Goal: Task Accomplishment & Management: Manage account settings

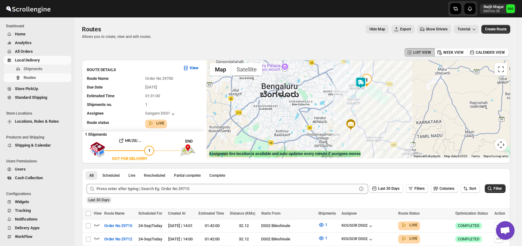
scroll to position [173, 0]
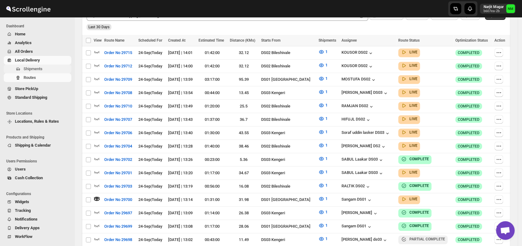
click at [28, 68] on span "Shipments" at bounding box center [33, 68] width 19 height 5
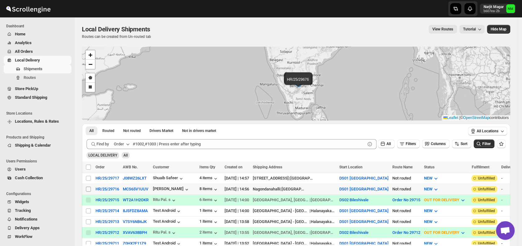
click at [89, 188] on input "Select shipment" at bounding box center [88, 189] width 5 height 5
checkbox input "true"
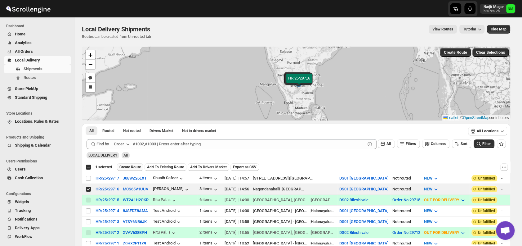
click at [128, 166] on span "Create Route" at bounding box center [129, 166] width 21 height 5
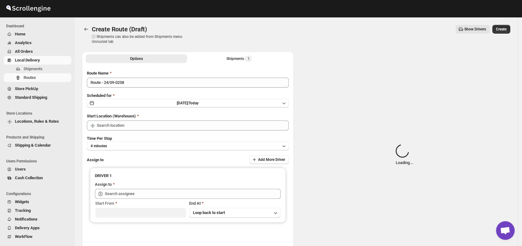
type input "DS01 [GEOGRAPHIC_DATA]"
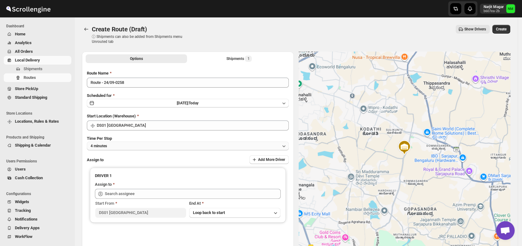
click at [135, 146] on button "4 minutes" at bounding box center [188, 146] width 202 height 9
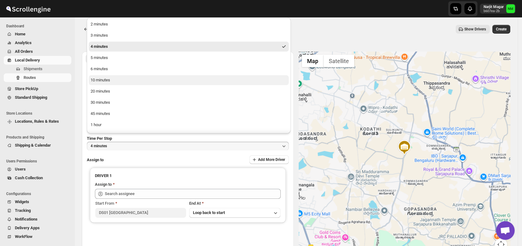
click at [106, 80] on div "10 minutes" at bounding box center [101, 80] width 20 height 6
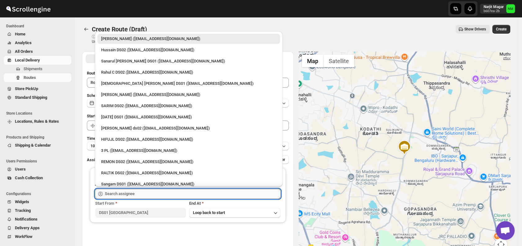
click at [161, 192] on input "text" at bounding box center [193, 194] width 176 height 10
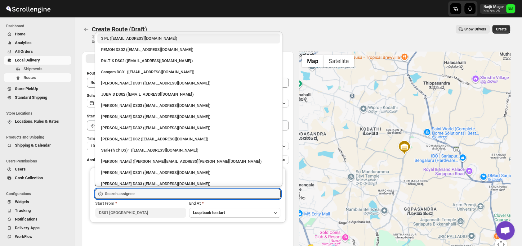
scroll to position [113, 0]
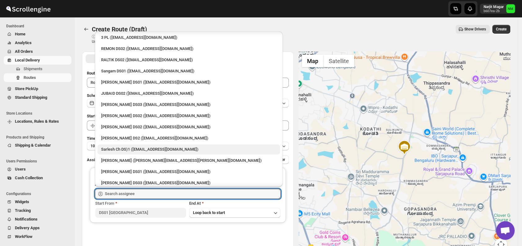
click at [139, 147] on div "Sarlesh Ch DS)1 ([EMAIL_ADDRESS][DOMAIN_NAME])" at bounding box center [188, 149] width 175 height 6
type input "Sarlesh Ch DS)1 ([EMAIL_ADDRESS][DOMAIN_NAME])"
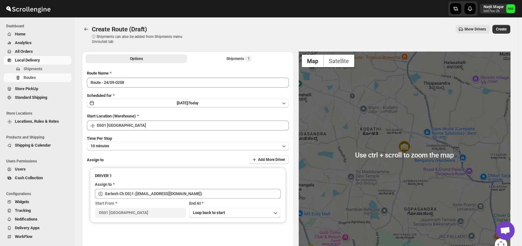
click at [508, 25] on div "Create Route (Draft). This page is ready Create Route (Draft) ⓘ Shipments can a…" at bounding box center [296, 34] width 429 height 34
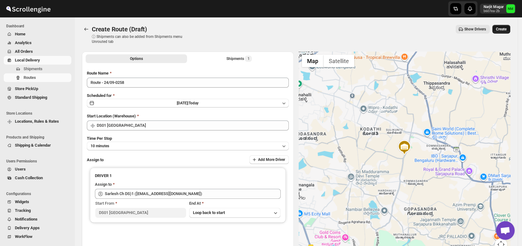
click at [507, 27] on span "Create" at bounding box center [501, 29] width 11 height 5
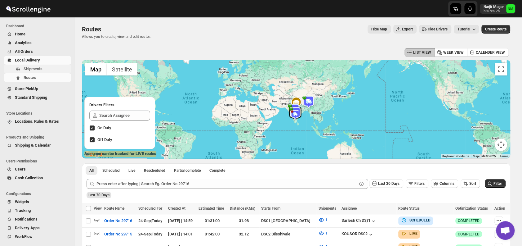
click at [41, 67] on span "Shipments" at bounding box center [33, 68] width 19 height 5
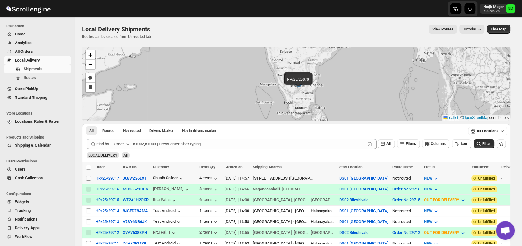
click at [87, 177] on input "Select shipment" at bounding box center [88, 178] width 5 height 5
checkbox input "true"
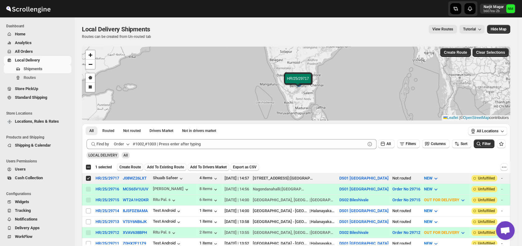
click at [128, 167] on span "Create Route" at bounding box center [129, 166] width 21 height 5
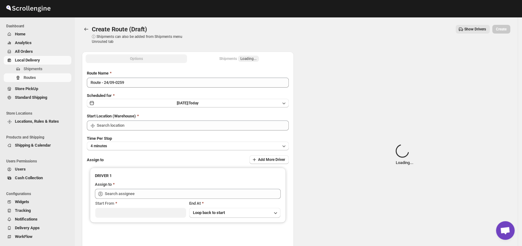
type input "DS01 [GEOGRAPHIC_DATA]"
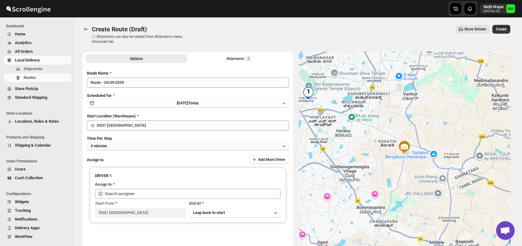
click at [151, 148] on button "4 minutes" at bounding box center [188, 146] width 202 height 9
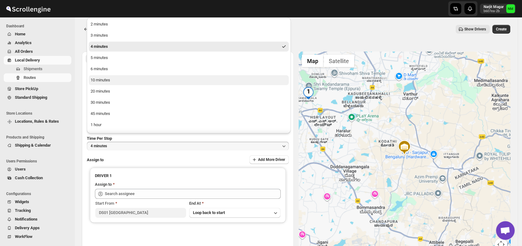
click at [120, 81] on button "10 minutes" at bounding box center [189, 80] width 200 height 10
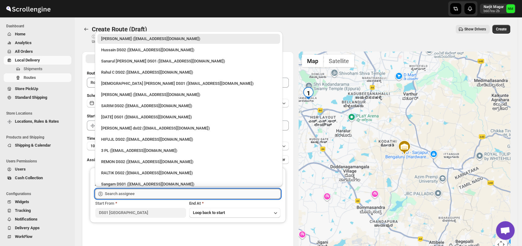
click at [144, 190] on input "text" at bounding box center [193, 194] width 176 height 10
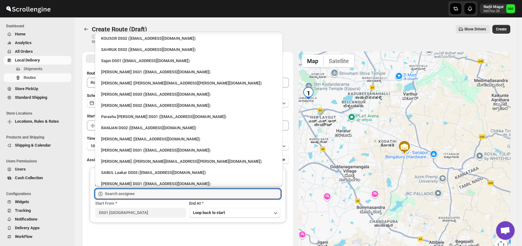
scroll to position [474, 0]
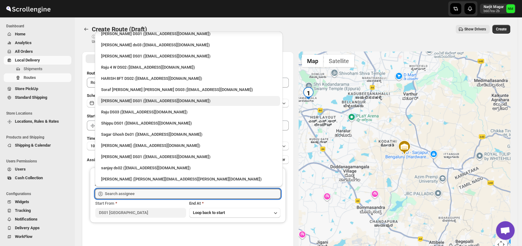
click at [122, 99] on div "Faijal Khan DS01 (tadij98822@cspaus.com)" at bounding box center [188, 101] width 175 height 6
type input "Faijal Khan DS01 (tadij98822@cspaus.com)"
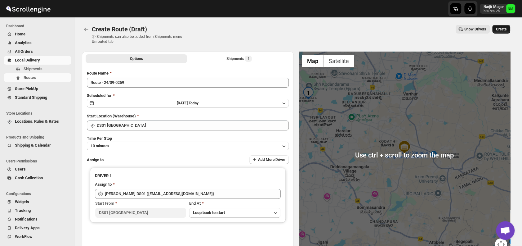
click at [505, 32] on button "Create" at bounding box center [502, 29] width 18 height 9
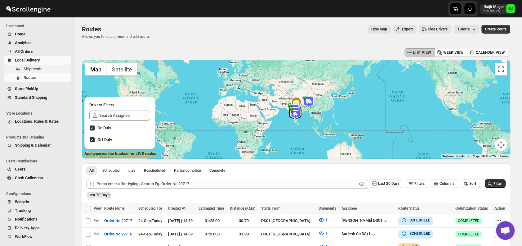
click at [37, 69] on span "Shipments" at bounding box center [33, 68] width 19 height 5
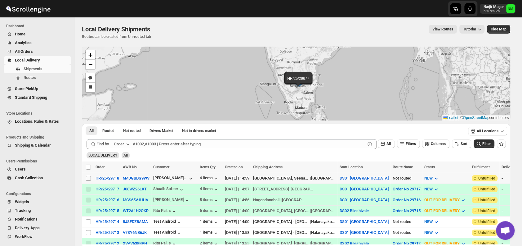
click at [87, 178] on input "Select shipment" at bounding box center [88, 178] width 5 height 5
checkbox input "true"
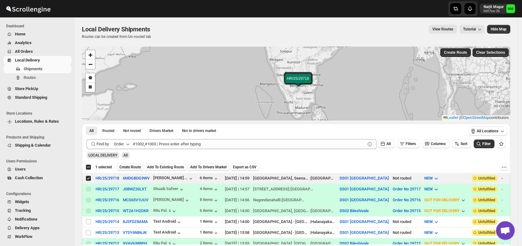
click at [129, 163] on button "Create Route" at bounding box center [130, 166] width 26 height 7
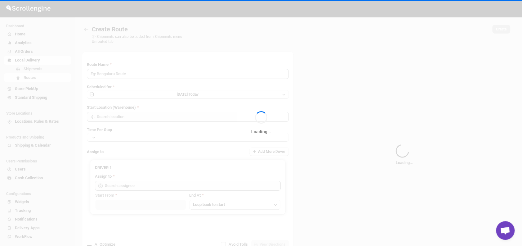
type input "Route - 24/09-0300"
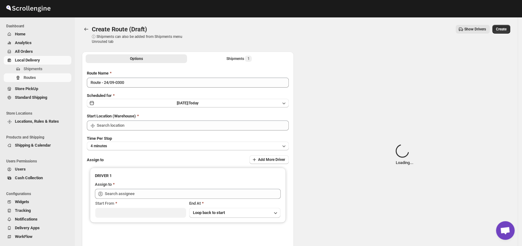
type input "DS01 [GEOGRAPHIC_DATA]"
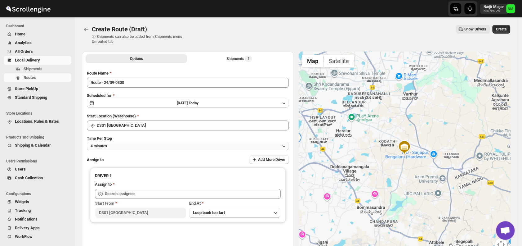
click at [121, 149] on button "4 minutes" at bounding box center [188, 146] width 202 height 9
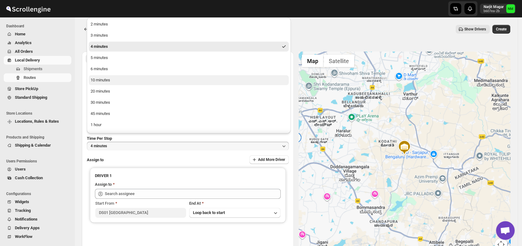
click at [114, 79] on button "10 minutes" at bounding box center [189, 80] width 200 height 10
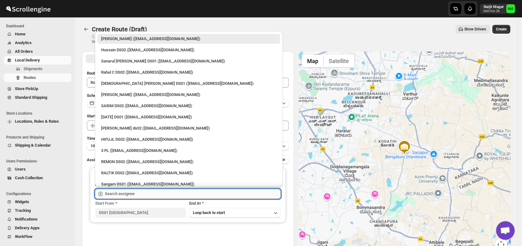
click at [146, 194] on input "text" at bounding box center [193, 194] width 176 height 10
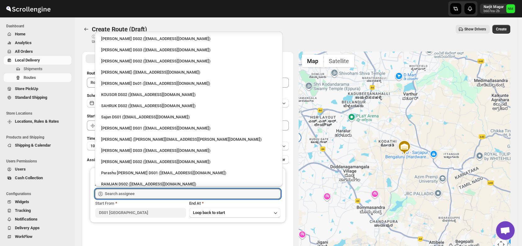
scroll to position [474, 0]
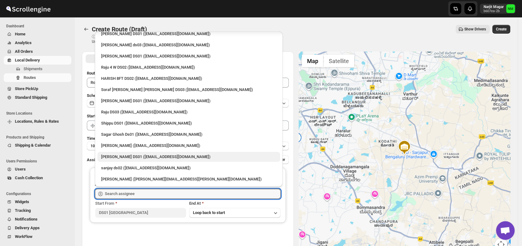
click at [123, 152] on div "[PERSON_NAME] DS01 ([EMAIL_ADDRESS][DOMAIN_NAME])" at bounding box center [188, 157] width 183 height 10
type input "[PERSON_NAME] DS01 ([EMAIL_ADDRESS][DOMAIN_NAME])"
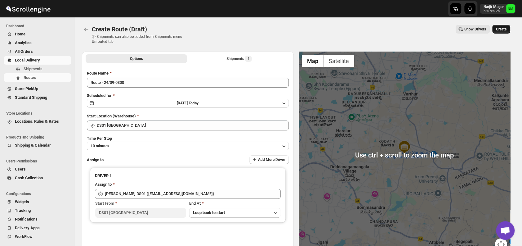
click at [507, 28] on span "Create" at bounding box center [501, 29] width 11 height 5
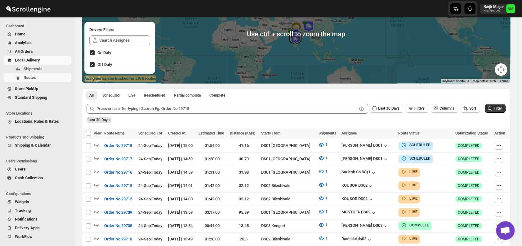
scroll to position [79, 0]
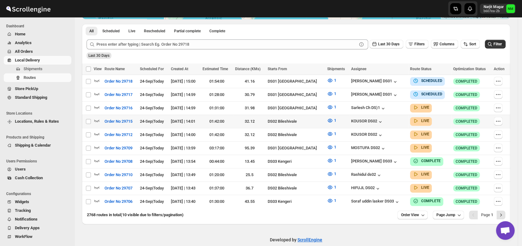
scroll to position [142, 0]
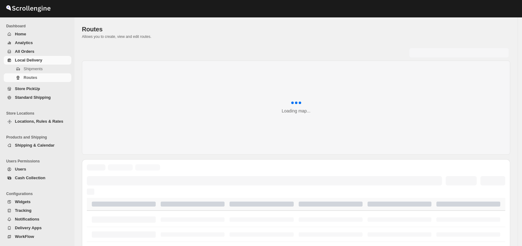
scroll to position [142, 0]
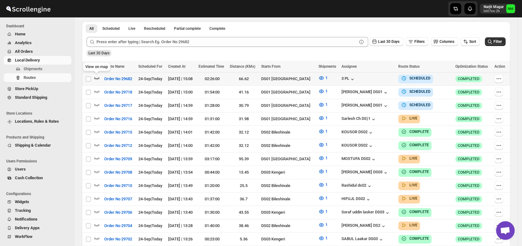
click at [97, 76] on icon "button" at bounding box center [97, 78] width 6 height 6
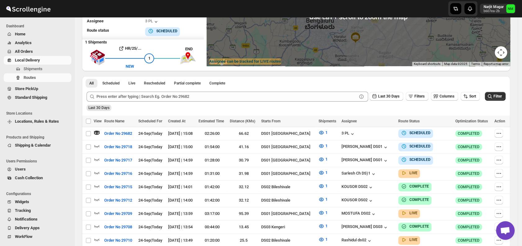
scroll to position [93, 0]
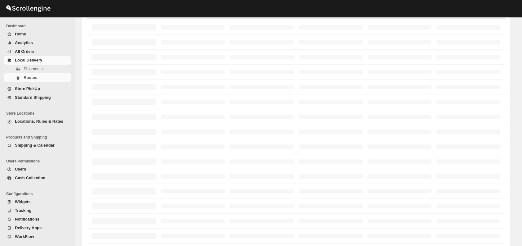
scroll to position [93, 0]
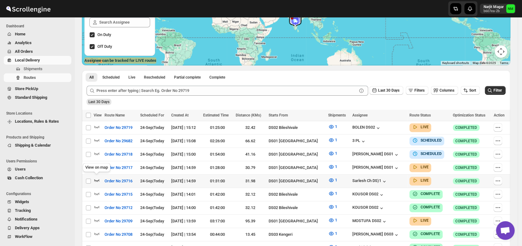
click at [97, 178] on icon "button" at bounding box center [97, 180] width 6 height 6
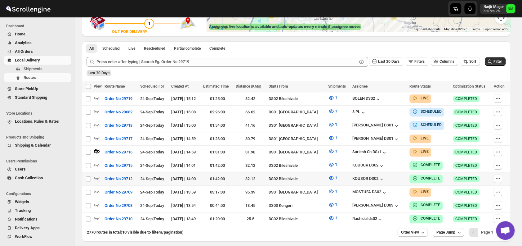
scroll to position [129, 0]
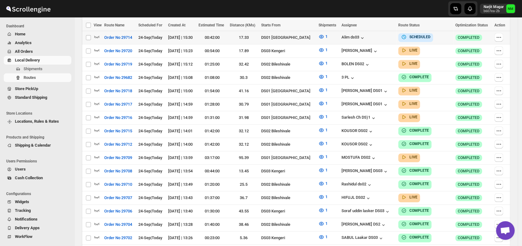
scroll to position [178, 0]
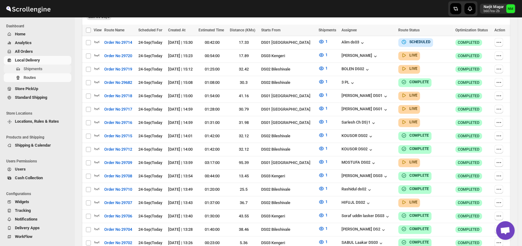
click at [49, 67] on span "Shipments" at bounding box center [47, 69] width 47 height 6
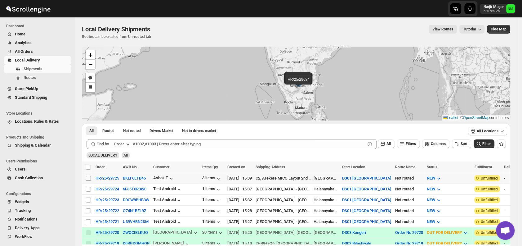
click at [89, 177] on input "Select shipment" at bounding box center [88, 178] width 5 height 5
checkbox input "true"
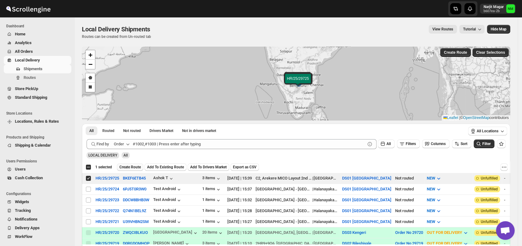
click at [130, 166] on span "Create Route" at bounding box center [129, 166] width 21 height 5
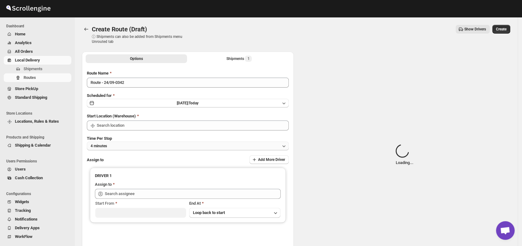
type input "DS01 [GEOGRAPHIC_DATA]"
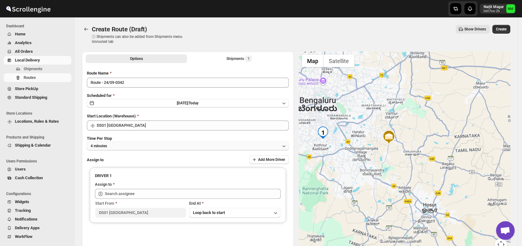
click at [143, 146] on button "4 minutes" at bounding box center [188, 146] width 202 height 9
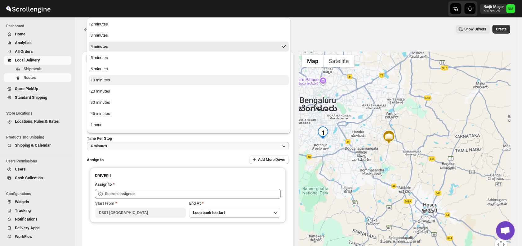
click at [108, 83] on div "10 minutes" at bounding box center [101, 80] width 20 height 6
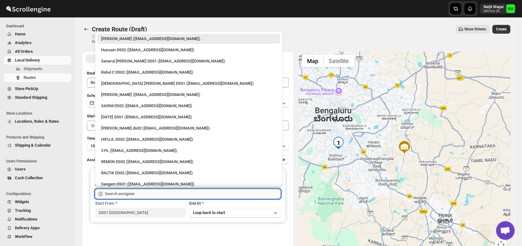
click at [152, 191] on input "text" at bounding box center [193, 194] width 176 height 10
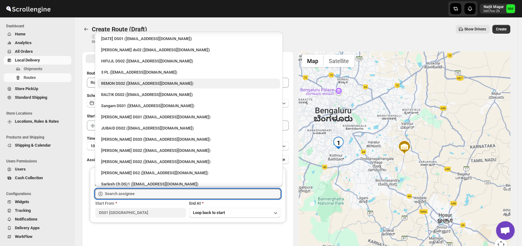
scroll to position [79, 0]
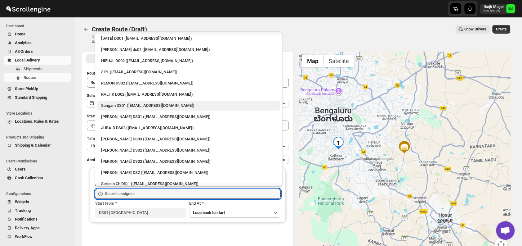
click at [120, 107] on div "Sangam DS01 ([EMAIL_ADDRESS][DOMAIN_NAME])" at bounding box center [188, 105] width 175 height 6
type input "Sangam DS01 ([EMAIL_ADDRESS][DOMAIN_NAME])"
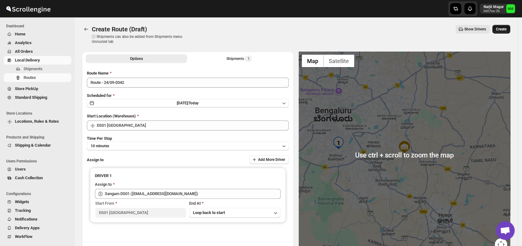
click at [511, 27] on button "Create" at bounding box center [502, 29] width 18 height 9
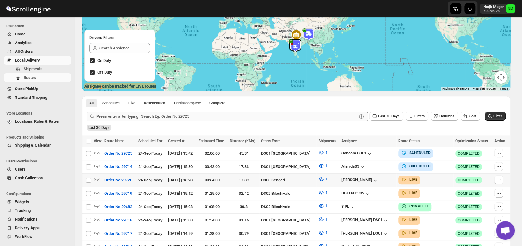
scroll to position [68, 0]
click at [97, 151] on icon "button" at bounding box center [97, 152] width 6 height 6
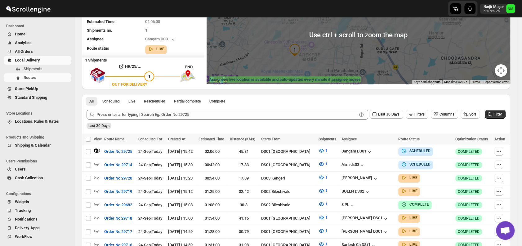
scroll to position [77, 0]
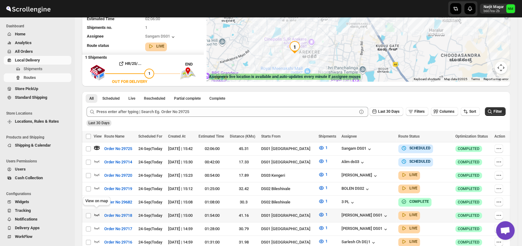
click at [97, 214] on icon "button" at bounding box center [96, 215] width 5 height 2
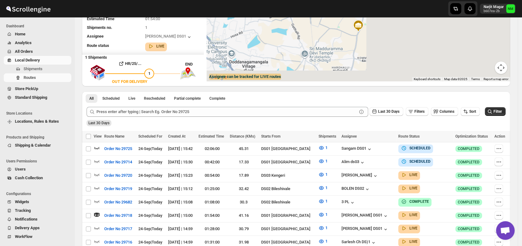
scroll to position [0, 0]
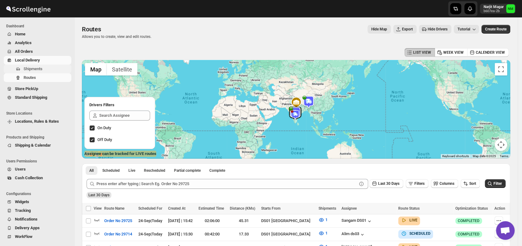
click at [33, 68] on span "Shipments" at bounding box center [33, 68] width 19 height 5
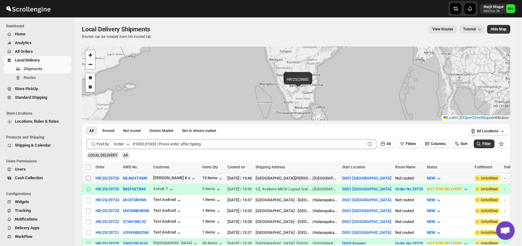
click at [89, 176] on input "Select shipment" at bounding box center [88, 178] width 5 height 5
checkbox input "true"
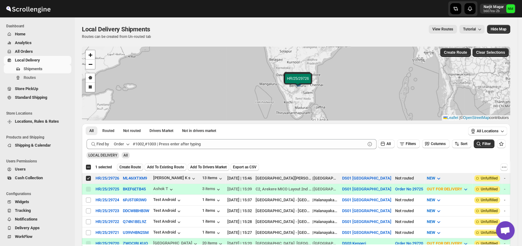
click at [128, 166] on span "Create Route" at bounding box center [129, 166] width 21 height 5
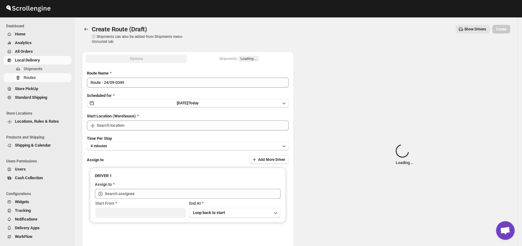
type input "DS01 [GEOGRAPHIC_DATA]"
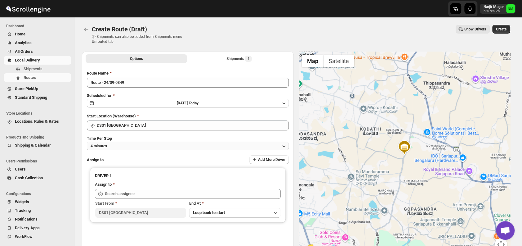
click at [151, 146] on button "4 minutes" at bounding box center [188, 146] width 202 height 9
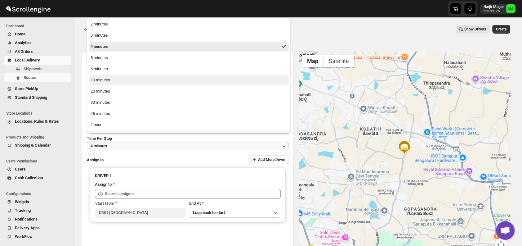
click at [115, 80] on button "10 minutes" at bounding box center [189, 80] width 200 height 10
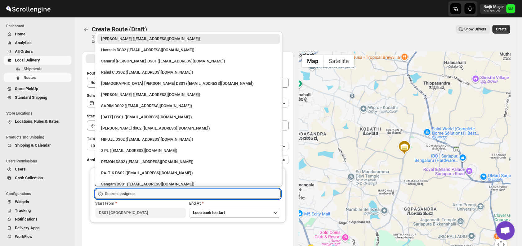
click at [140, 190] on input "text" at bounding box center [193, 194] width 176 height 10
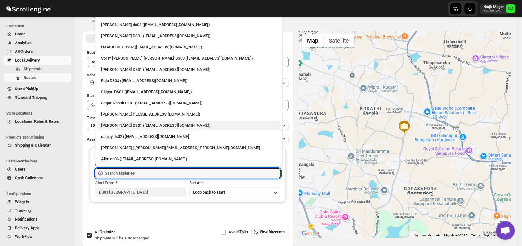
scroll to position [26, 0]
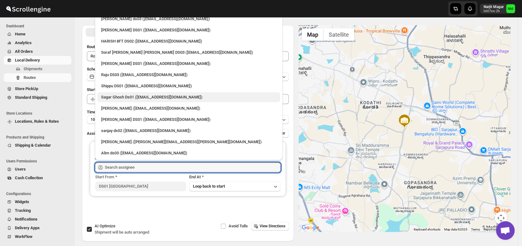
click at [114, 96] on div "Sagar Ghosh Ds01 ([EMAIL_ADDRESS][DOMAIN_NAME])" at bounding box center [188, 97] width 175 height 6
type input "Sagar Ghosh Ds01 ([EMAIL_ADDRESS][DOMAIN_NAME])"
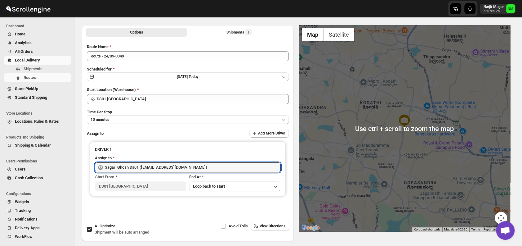
scroll to position [0, 0]
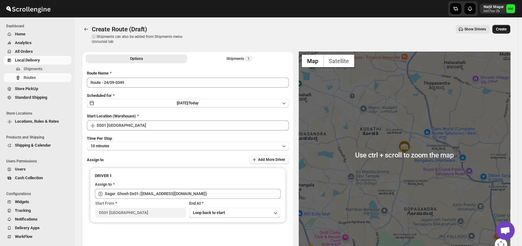
click at [500, 30] on span "Create" at bounding box center [501, 29] width 11 height 5
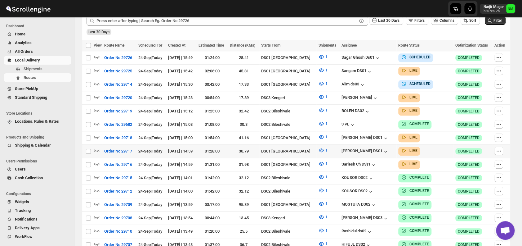
scroll to position [164, 0]
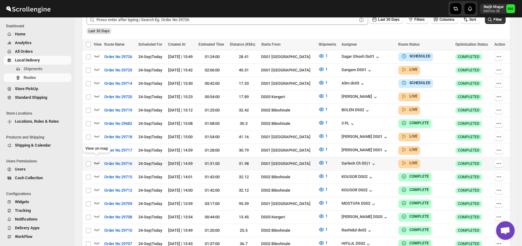
click at [96, 160] on icon "button" at bounding box center [97, 163] width 6 height 6
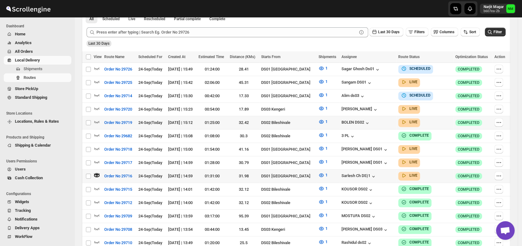
scroll to position [163, 0]
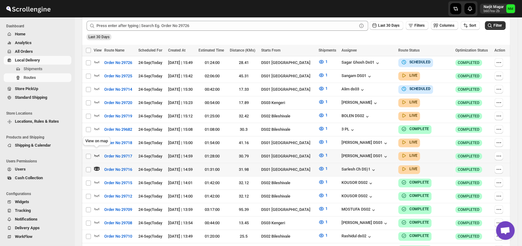
click at [97, 152] on icon "button" at bounding box center [97, 155] width 6 height 6
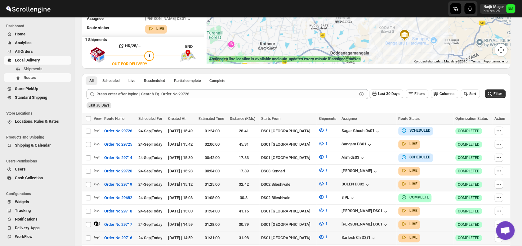
scroll to position [96, 0]
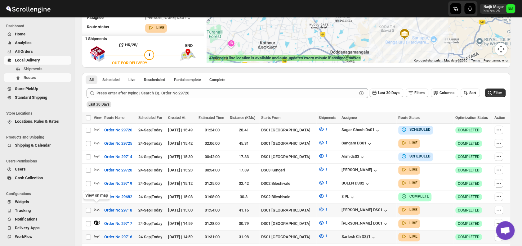
click at [98, 208] on icon "button" at bounding box center [96, 209] width 5 height 2
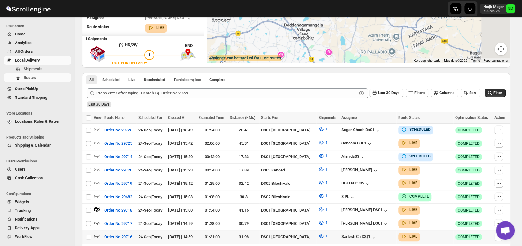
scroll to position [0, 0]
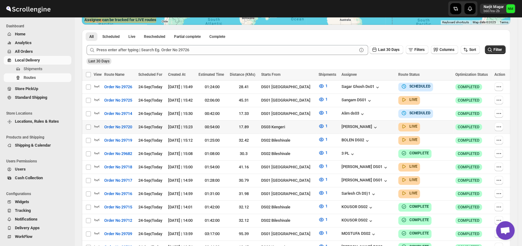
scroll to position [134, 0]
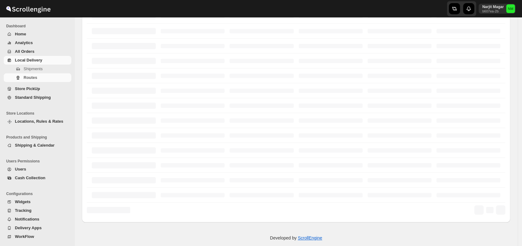
scroll to position [134, 0]
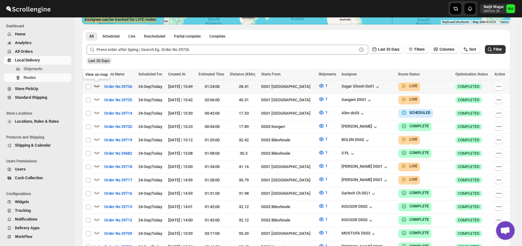
click at [97, 84] on icon "button" at bounding box center [97, 86] width 6 height 6
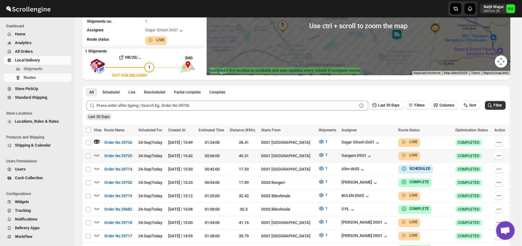
scroll to position [83, 0]
click at [98, 154] on icon "button" at bounding box center [96, 155] width 5 height 2
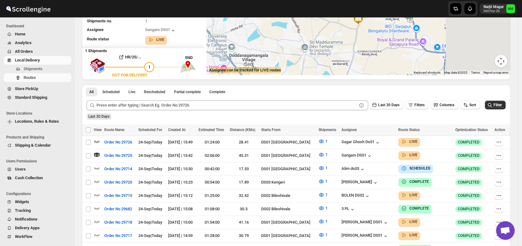
scroll to position [0, 0]
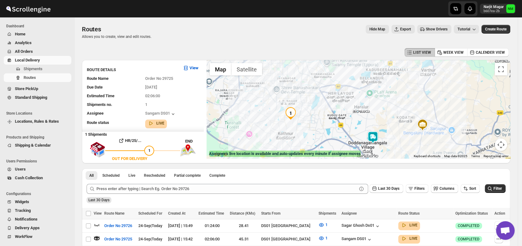
click at [373, 137] on img at bounding box center [373, 137] width 12 height 12
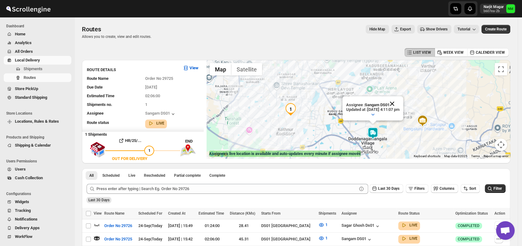
click at [400, 101] on button "Close" at bounding box center [392, 103] width 15 height 15
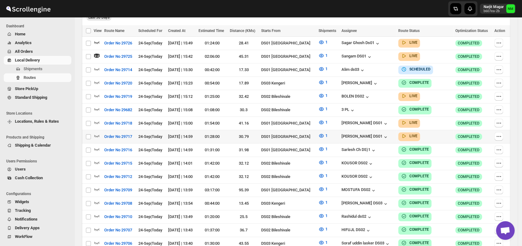
scroll to position [183, 0]
click at [98, 120] on icon "button" at bounding box center [97, 122] width 6 height 6
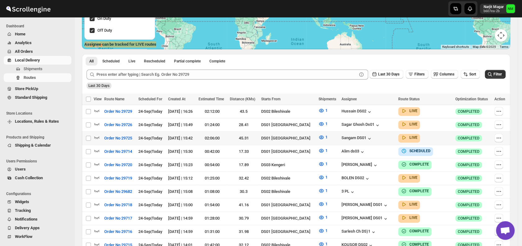
scroll to position [107, 0]
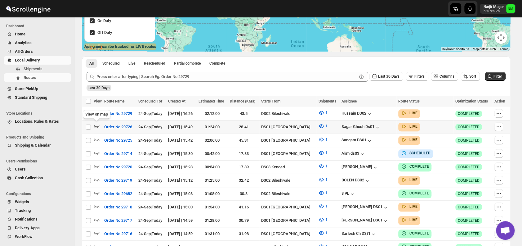
click at [95, 124] on icon "button" at bounding box center [97, 126] width 6 height 6
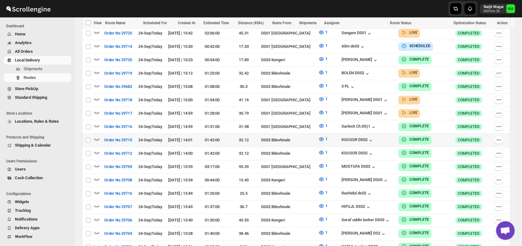
scroll to position [223, 0]
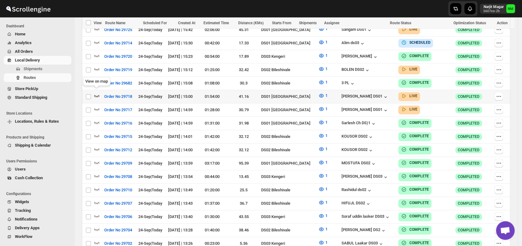
click at [100, 93] on icon "button" at bounding box center [97, 95] width 6 height 6
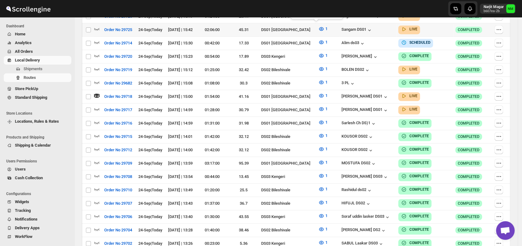
scroll to position [0, 0]
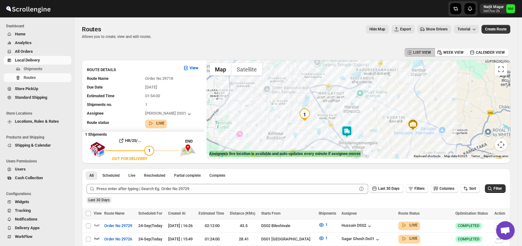
click at [348, 134] on img at bounding box center [347, 131] width 12 height 12
click at [375, 101] on button "Close" at bounding box center [369, 102] width 15 height 15
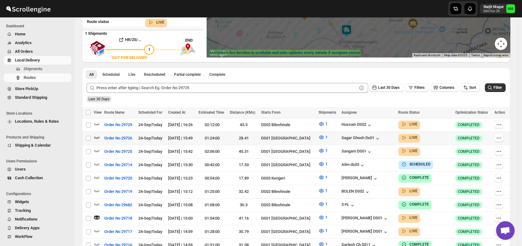
scroll to position [101, 0]
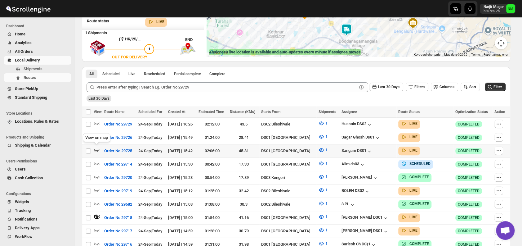
click at [98, 147] on icon "button" at bounding box center [97, 150] width 6 height 6
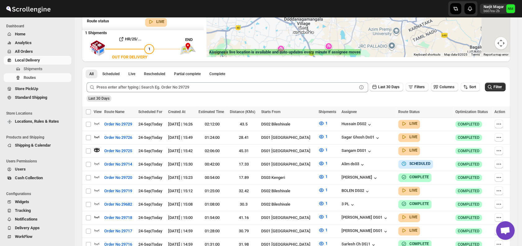
scroll to position [0, 0]
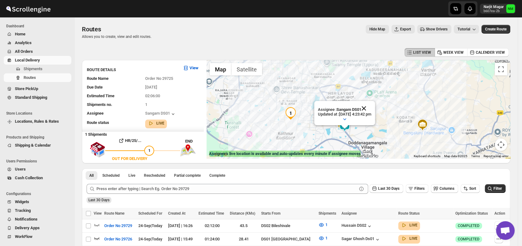
click at [372, 107] on button "Close" at bounding box center [364, 108] width 15 height 15
click at [345, 130] on img at bounding box center [345, 125] width 12 height 12
click at [372, 96] on button "Close" at bounding box center [364, 95] width 15 height 15
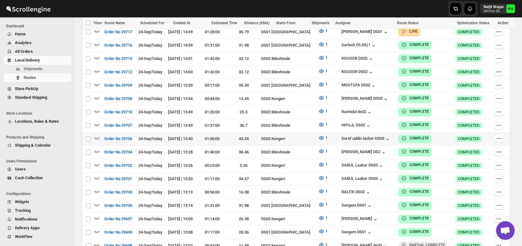
scroll to position [296, 0]
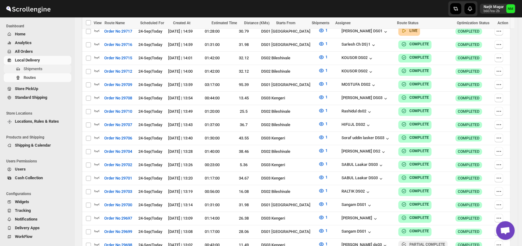
click at [34, 71] on span "Shipments" at bounding box center [33, 68] width 19 height 5
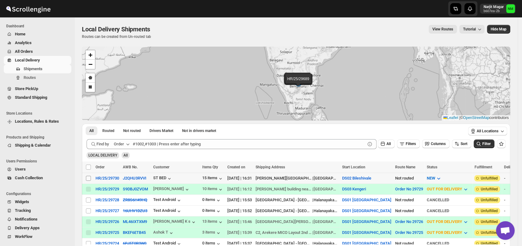
click at [88, 177] on input "Select shipment" at bounding box center [88, 178] width 5 height 5
checkbox input "true"
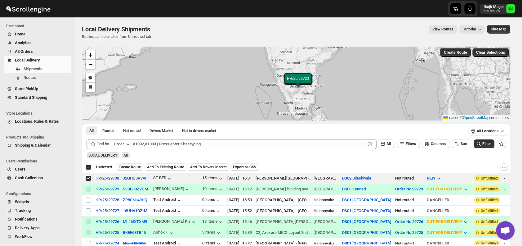
click at [122, 166] on span "Create Route" at bounding box center [129, 166] width 21 height 5
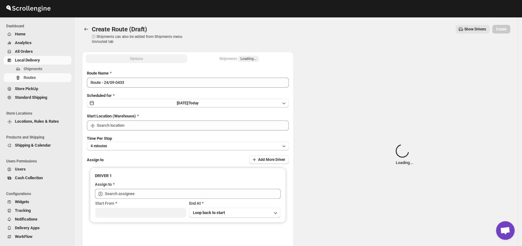
type input "DS02 Bileshivale"
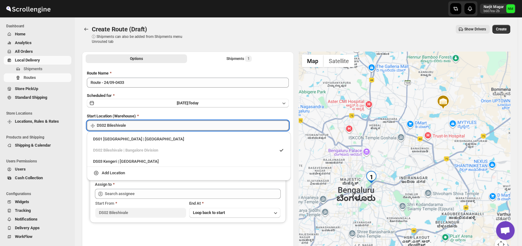
click at [186, 125] on input "DS02 Bileshivale" at bounding box center [193, 125] width 192 height 10
click at [101, 143] on div "DS01 [GEOGRAPHIC_DATA] | [GEOGRAPHIC_DATA]" at bounding box center [188, 139] width 199 height 10
type input "DS01 [GEOGRAPHIC_DATA]"
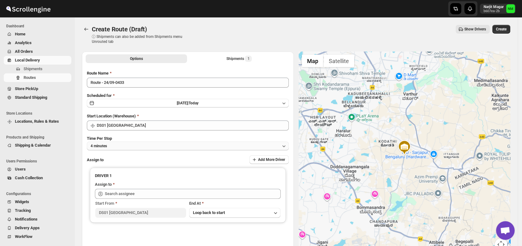
click at [118, 146] on button "4 minutes" at bounding box center [188, 146] width 202 height 9
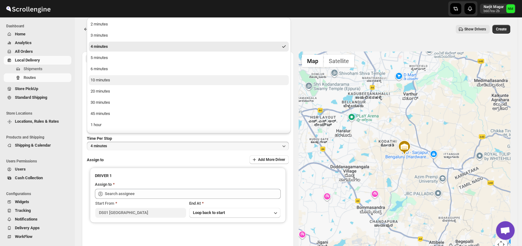
click at [112, 79] on button "10 minutes" at bounding box center [189, 80] width 200 height 10
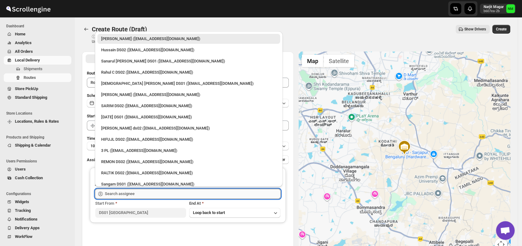
click at [148, 191] on input "text" at bounding box center [193, 194] width 176 height 10
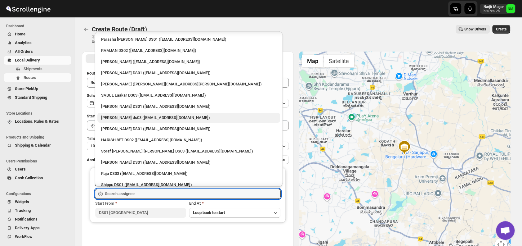
scroll to position [391, 0]
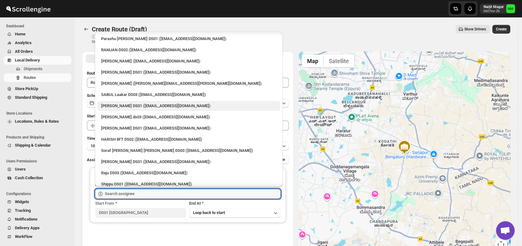
click at [115, 103] on div "[PERSON_NAME] DS01 ([EMAIL_ADDRESS][DOMAIN_NAME])" at bounding box center [188, 106] width 175 height 6
type input "[PERSON_NAME] DS01 ([EMAIL_ADDRESS][DOMAIN_NAME])"
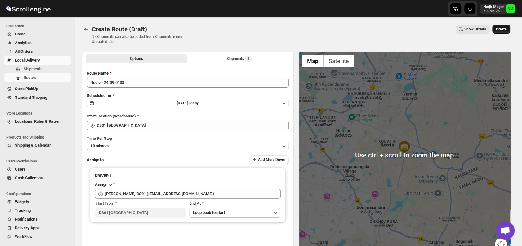
click at [504, 32] on button "Create" at bounding box center [502, 29] width 18 height 9
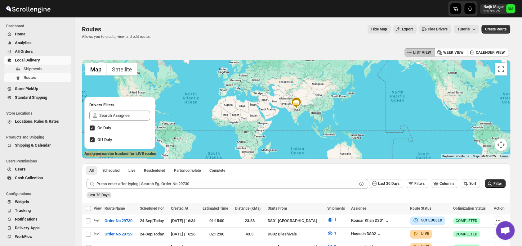
click at [27, 67] on span "Shipments" at bounding box center [33, 68] width 19 height 5
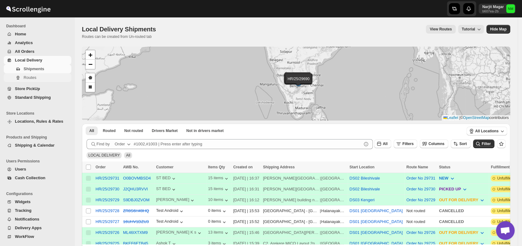
click at [34, 77] on span "Routes" at bounding box center [30, 77] width 13 height 5
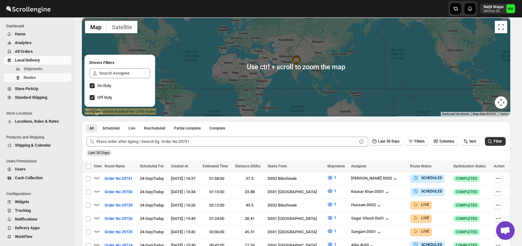
scroll to position [55, 0]
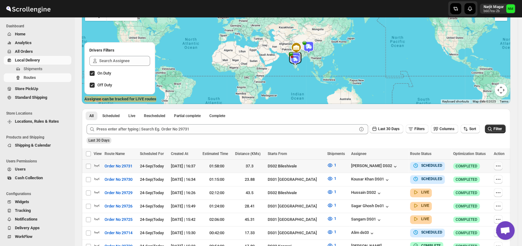
click at [500, 164] on icon "button" at bounding box center [498, 166] width 6 height 6
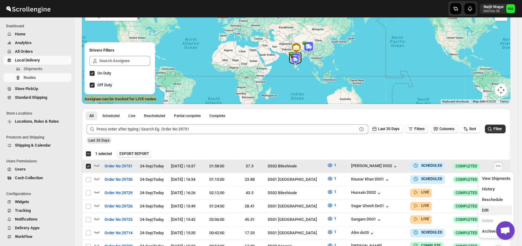
click at [490, 209] on span "Edit" at bounding box center [496, 210] width 29 height 6
checkbox input "false"
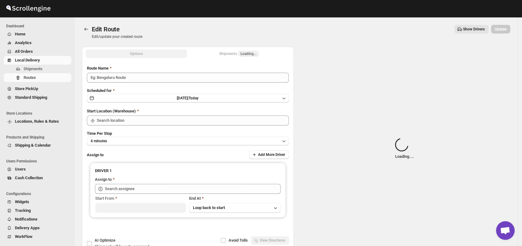
type input "Order No 29731"
type input "DS02 Bileshivale"
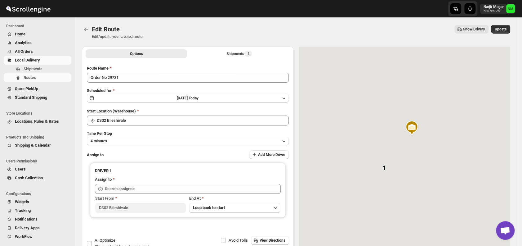
type input "[PERSON_NAME] DS02 ([EMAIL_ADDRESS][DOMAIN_NAME])"
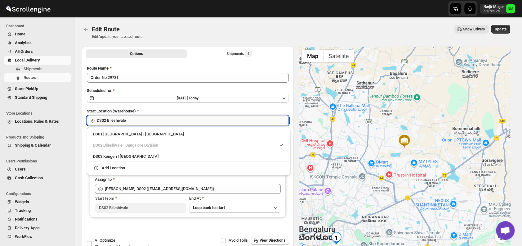
click at [200, 123] on input "DS02 Bileshivale" at bounding box center [193, 120] width 192 height 10
click at [98, 131] on div "DS01 Sarjapur | Bengaluru" at bounding box center [188, 134] width 191 height 6
type input "DS01 [GEOGRAPHIC_DATA]"
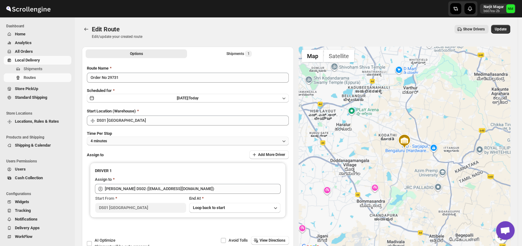
click at [145, 141] on button "4 minutes" at bounding box center [188, 141] width 202 height 9
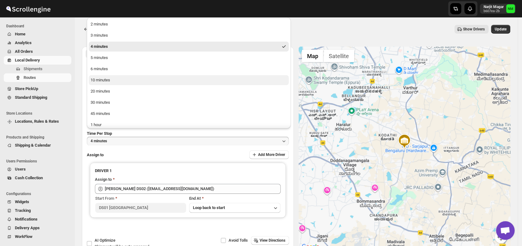
click at [103, 81] on div "10 minutes" at bounding box center [101, 80] width 20 height 6
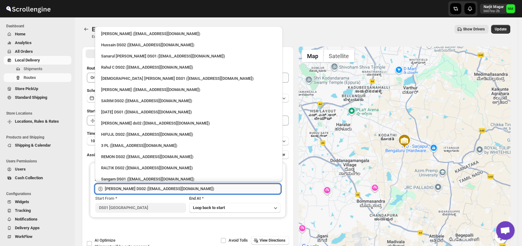
click at [205, 186] on input "[PERSON_NAME] DS02 ([EMAIL_ADDRESS][DOMAIN_NAME])" at bounding box center [193, 189] width 176 height 10
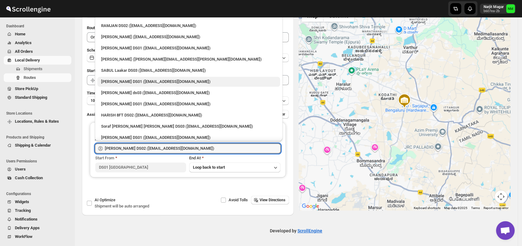
scroll to position [384, 0]
click at [136, 82] on div "[PERSON_NAME] DS01 ([EMAIL_ADDRESS][DOMAIN_NAME])" at bounding box center [188, 82] width 175 height 6
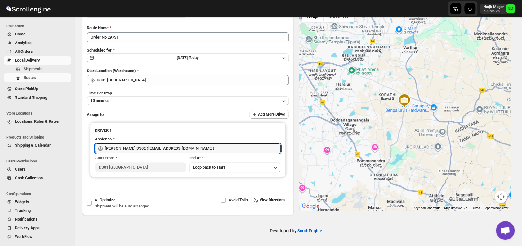
type input "[PERSON_NAME] DS01 ([EMAIL_ADDRESS][DOMAIN_NAME])"
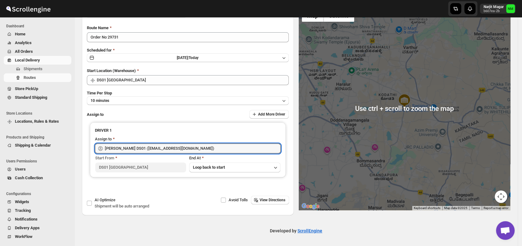
scroll to position [0, 0]
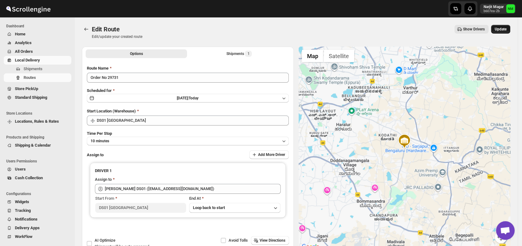
click at [503, 31] on span "Update" at bounding box center [501, 29] width 12 height 5
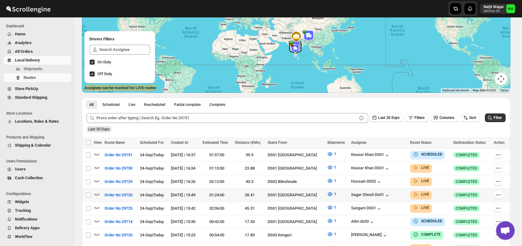
scroll to position [66, 0]
click at [501, 168] on icon "button" at bounding box center [498, 167] width 6 height 6
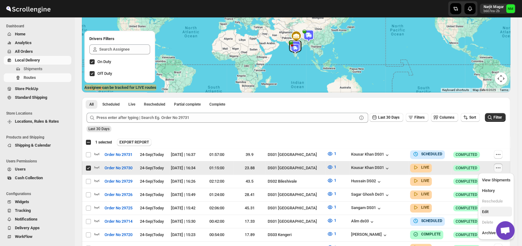
click at [484, 212] on span "Edit" at bounding box center [485, 211] width 7 height 5
checkbox input "false"
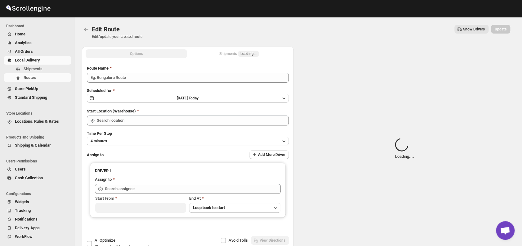
type input "Order No 29730"
type input "DS01 [GEOGRAPHIC_DATA]"
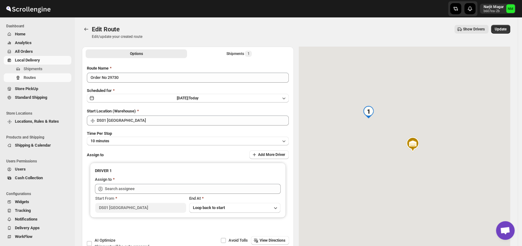
type input "[PERSON_NAME] DS01 ([EMAIL_ADDRESS][DOMAIN_NAME])"
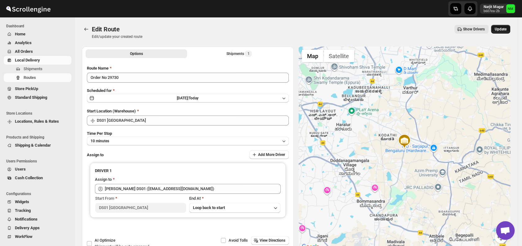
click at [504, 31] on span "Update" at bounding box center [501, 29] width 12 height 5
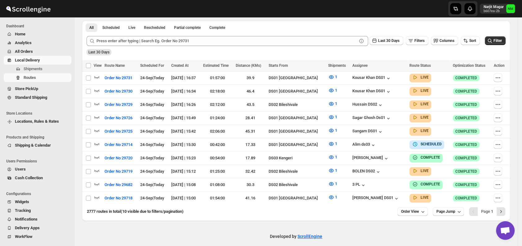
scroll to position [145, 0]
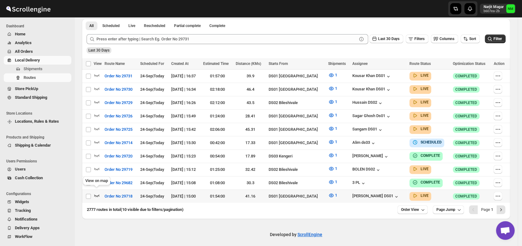
click at [98, 192] on icon "button" at bounding box center [97, 195] width 6 height 6
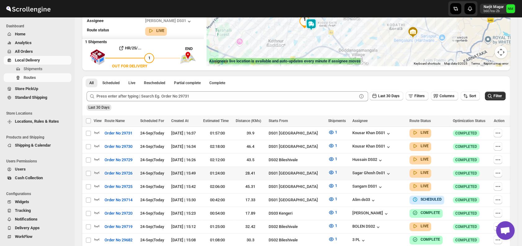
scroll to position [101, 0]
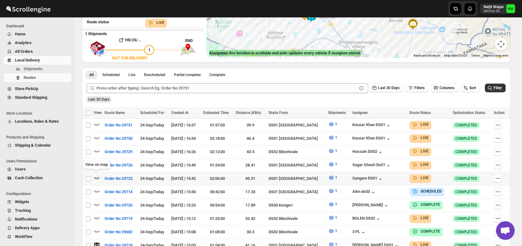
click at [96, 174] on icon "button" at bounding box center [97, 177] width 6 height 6
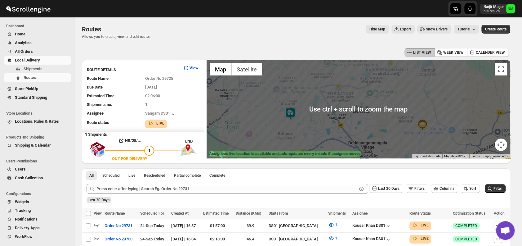
scroll to position [149, 0]
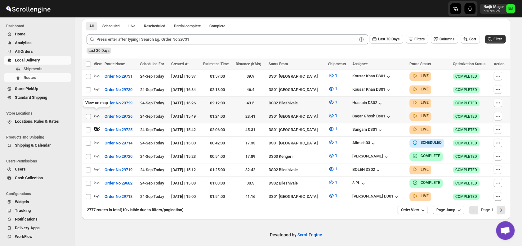
click at [98, 113] on icon "button" at bounding box center [97, 115] width 6 height 6
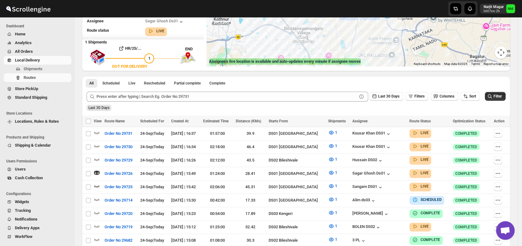
scroll to position [0, 0]
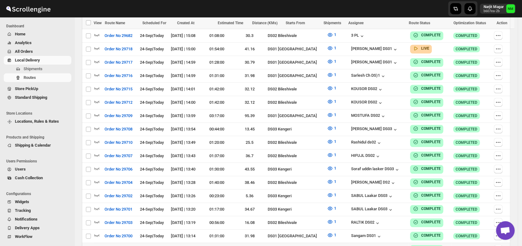
scroll to position [339, 0]
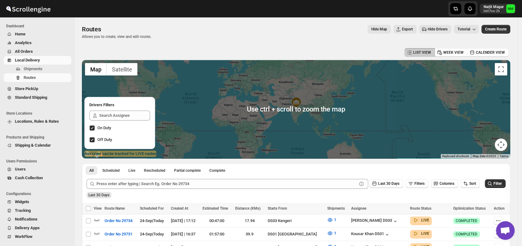
scroll to position [73, 0]
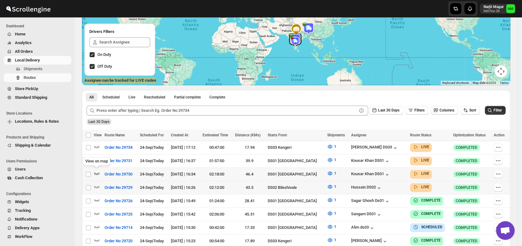
click at [97, 171] on icon "button" at bounding box center [97, 173] width 6 height 6
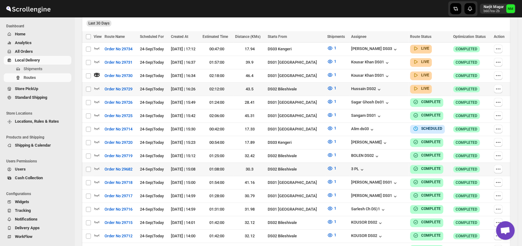
scroll to position [177, 0]
click at [39, 69] on span "Shipments" at bounding box center [33, 68] width 19 height 5
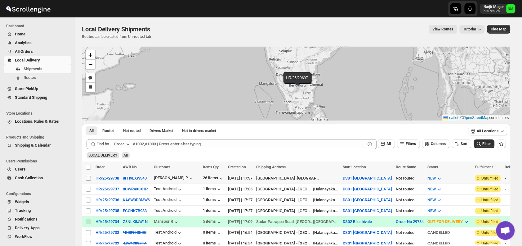
click at [87, 176] on input "Select shipment" at bounding box center [88, 178] width 5 height 5
checkbox input "true"
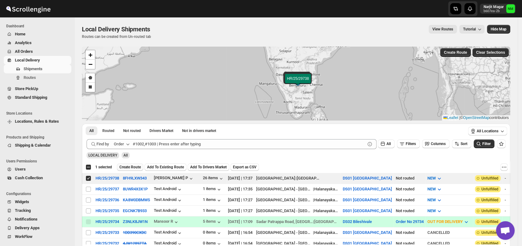
click at [129, 166] on span "Create Route" at bounding box center [129, 166] width 21 height 5
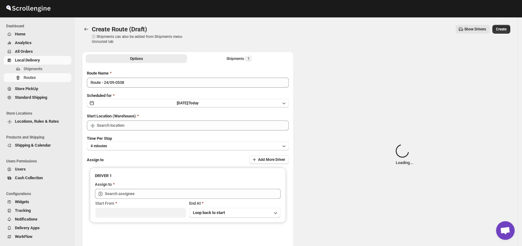
type input "DS01 [GEOGRAPHIC_DATA]"
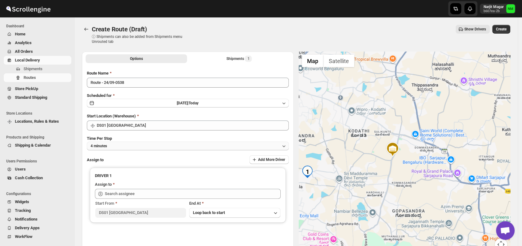
click at [134, 146] on button "4 minutes" at bounding box center [188, 146] width 202 height 9
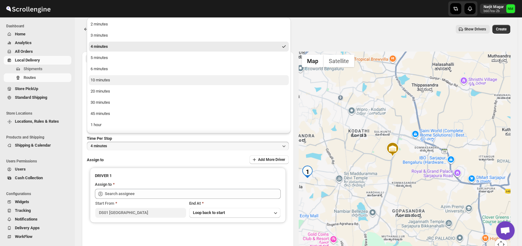
click at [116, 82] on button "10 minutes" at bounding box center [189, 80] width 200 height 10
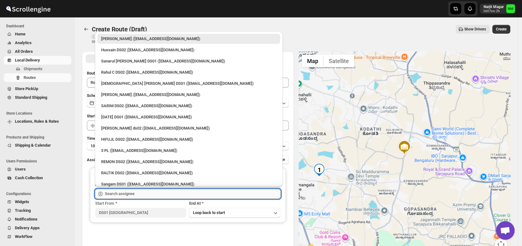
click at [176, 194] on input "text" at bounding box center [193, 194] width 176 height 10
click at [125, 95] on div "Vikas Rathod (lolegiy458@nalwan.com)" at bounding box center [188, 95] width 175 height 6
type input "Vikas Rathod (lolegiy458@nalwan.com)"
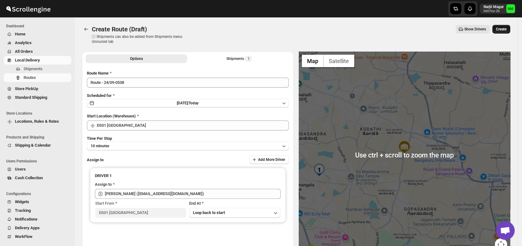
click at [507, 27] on span "Create" at bounding box center [501, 29] width 11 height 5
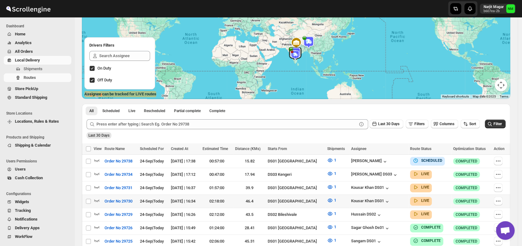
scroll to position [61, 0]
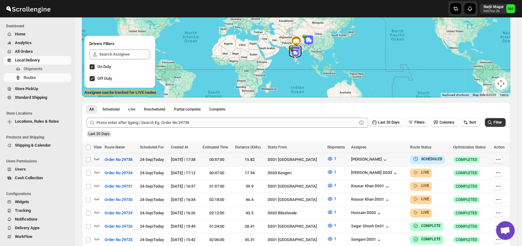
click at [502, 159] on icon "button" at bounding box center [498, 159] width 6 height 6
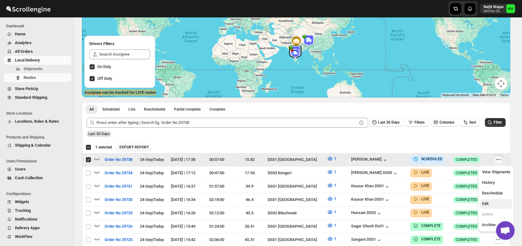
click at [491, 206] on span "Edit" at bounding box center [496, 203] width 29 height 6
checkbox input "false"
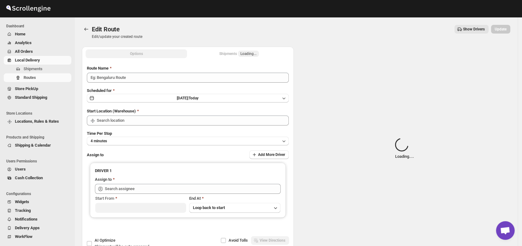
type input "Order No 29738"
type input "DS01 [GEOGRAPHIC_DATA]"
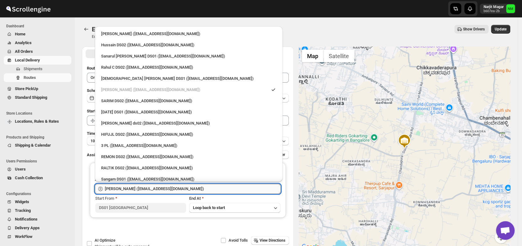
click at [182, 190] on input "Vikas Rathod (lolegiy458@nalwan.com)" at bounding box center [193, 189] width 176 height 10
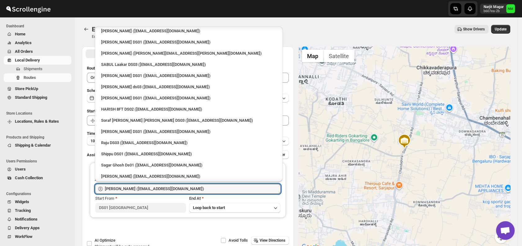
scroll to position [463, 0]
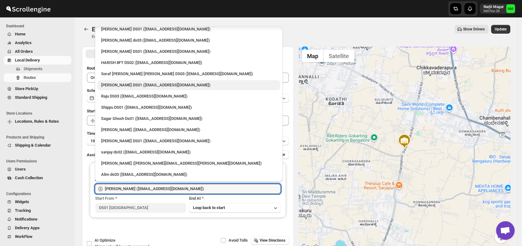
click at [121, 84] on div "Faijal Khan DS01 (tadij98822@cspaus.com)" at bounding box center [188, 85] width 175 height 6
type input "Faijal Khan DS01 (tadij98822@cspaus.com)"
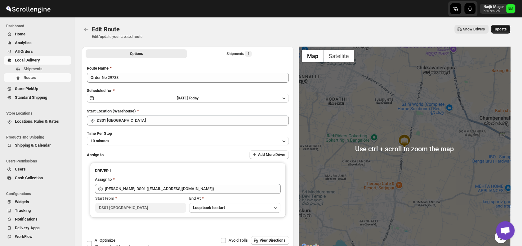
click at [502, 27] on span "Update" at bounding box center [501, 29] width 12 height 5
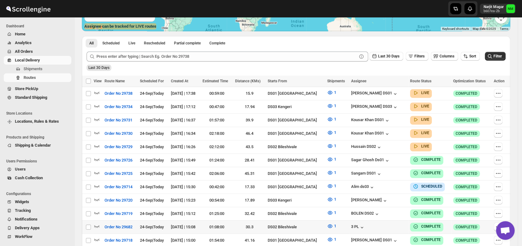
scroll to position [132, 0]
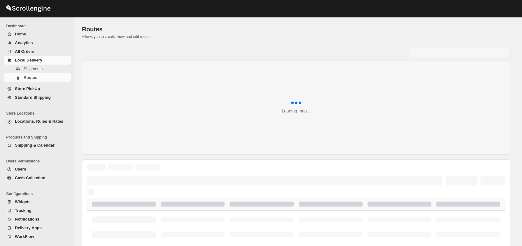
scroll to position [132, 0]
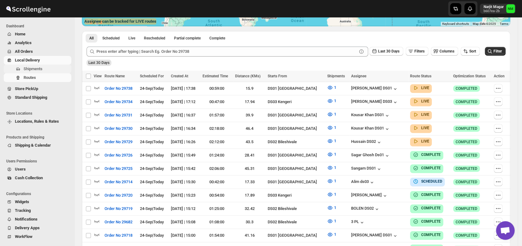
click at [52, 70] on span "Shipments" at bounding box center [47, 69] width 47 height 6
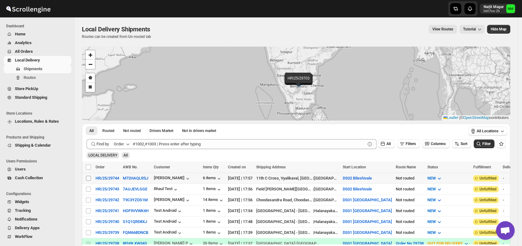
click at [88, 178] on input "Select shipment" at bounding box center [88, 178] width 5 height 5
checkbox input "true"
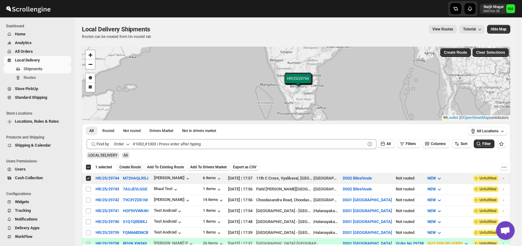
click at [125, 164] on button "Create Route" at bounding box center [130, 166] width 26 height 7
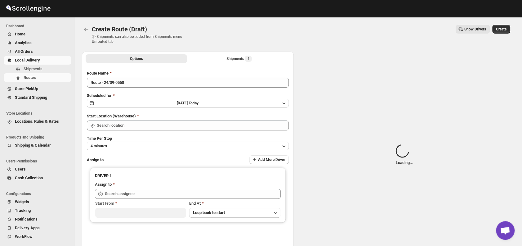
type input "DS02 Bileshivale"
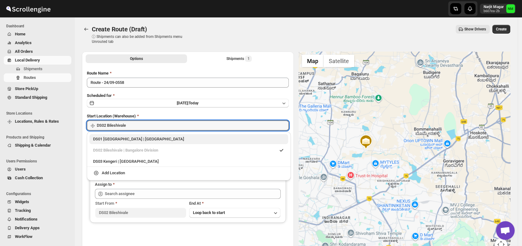
click at [102, 142] on div "DS01 Sarjapur | Bengaluru" at bounding box center [188, 139] width 199 height 10
type input "DS01 [GEOGRAPHIC_DATA]"
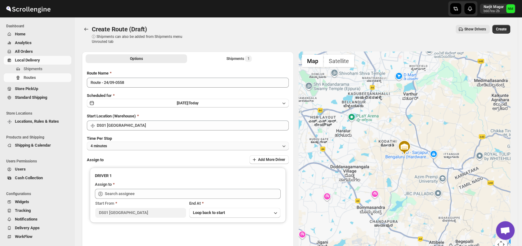
click at [143, 147] on button "4 minutes" at bounding box center [188, 146] width 202 height 9
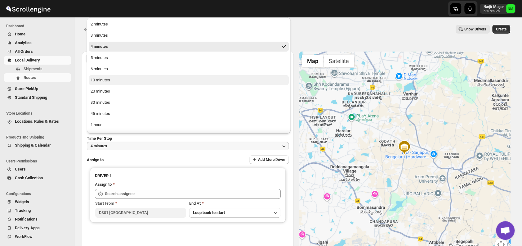
click at [113, 82] on button "10 minutes" at bounding box center [189, 80] width 200 height 10
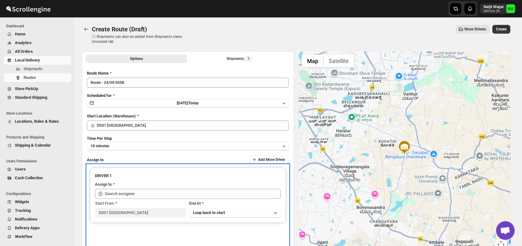
click at [145, 199] on div "Start From DS01 Sarjapur End At Loop back to start" at bounding box center [188, 208] width 186 height 19
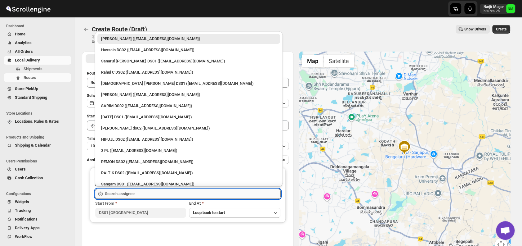
click at [151, 194] on input "text" at bounding box center [193, 194] width 176 height 10
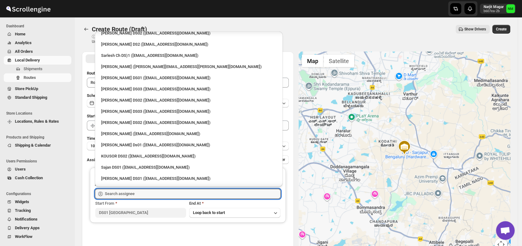
scroll to position [214, 0]
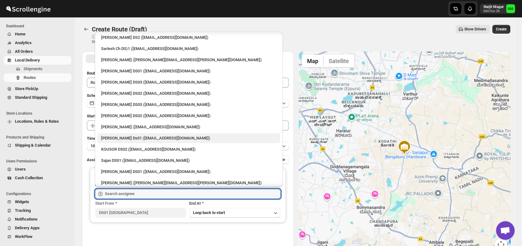
click at [126, 138] on div "Sourab Ghosh Ds01 (xadira4890@asimarif.com)" at bounding box center [188, 138] width 175 height 6
type input "Sourab Ghosh Ds01 (xadira4890@asimarif.com)"
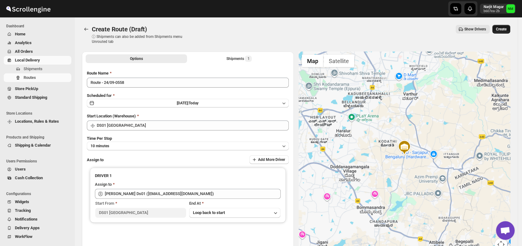
click at [502, 29] on span "Create" at bounding box center [501, 29] width 11 height 5
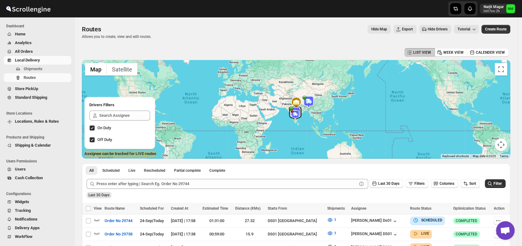
scroll to position [50, 0]
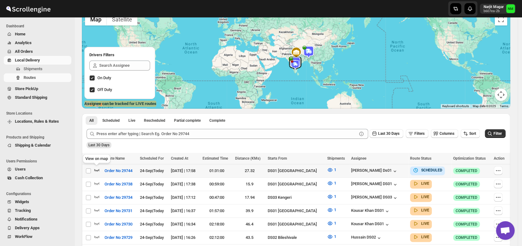
click at [95, 169] on icon "button" at bounding box center [96, 170] width 5 height 2
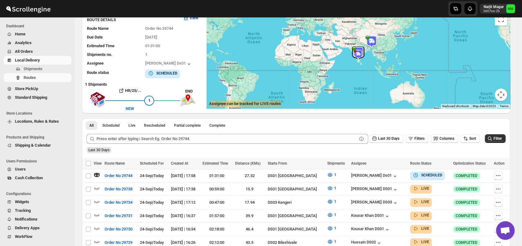
scroll to position [0, 0]
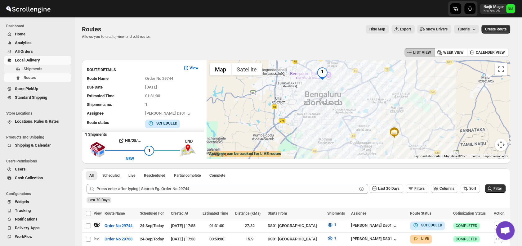
click at [51, 67] on span "Shipments" at bounding box center [47, 69] width 47 height 6
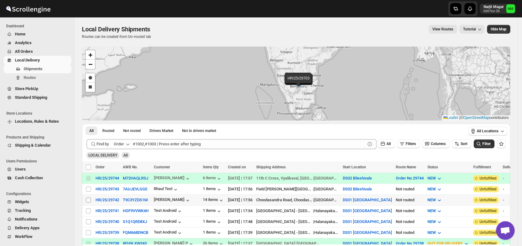
click at [88, 197] on span at bounding box center [89, 200] width 6 height 6
click at [88, 197] on input "Select shipment" at bounding box center [88, 199] width 5 height 5
click at [89, 199] on input "Select shipment" at bounding box center [88, 199] width 5 height 5
checkbox input "true"
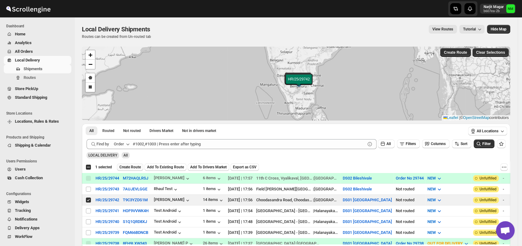
click at [131, 167] on span "Create Route" at bounding box center [129, 166] width 21 height 5
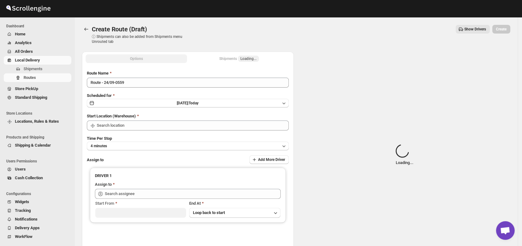
type input "DS01 [GEOGRAPHIC_DATA]"
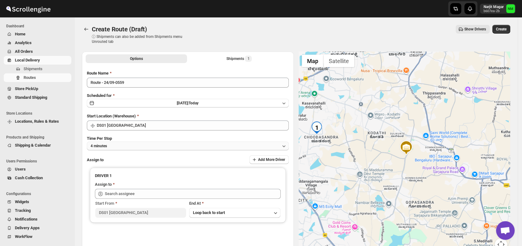
click at [166, 146] on button "4 minutes" at bounding box center [188, 146] width 202 height 9
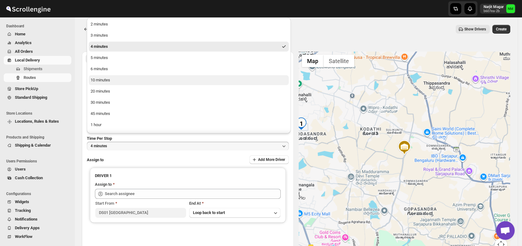
click at [136, 81] on button "10 minutes" at bounding box center [189, 80] width 200 height 10
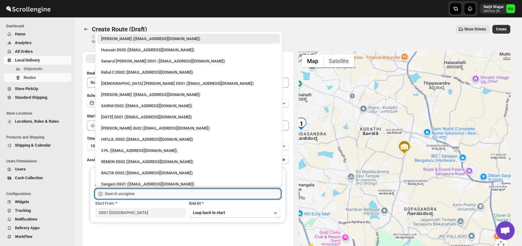
click at [180, 194] on input "text" at bounding box center [193, 194] width 176 height 10
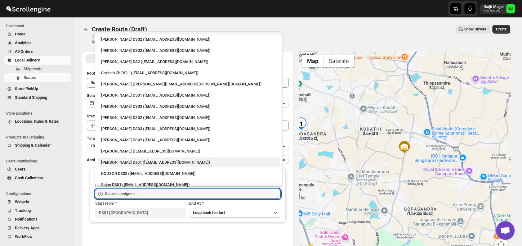
scroll to position [191, 0]
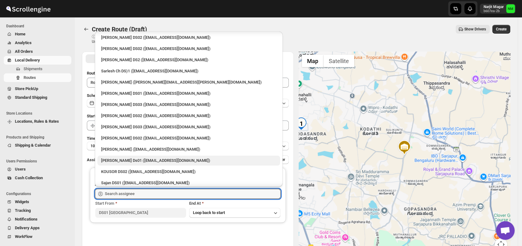
click at [144, 160] on div "Sourab Ghosh Ds01 (xadira4890@asimarif.com)" at bounding box center [188, 160] width 175 height 6
type input "Sourab Ghosh Ds01 (xadira4890@asimarif.com)"
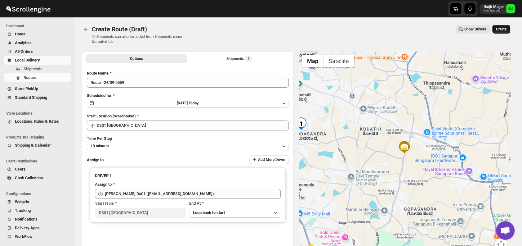
click at [502, 29] on span "Create" at bounding box center [501, 29] width 11 height 5
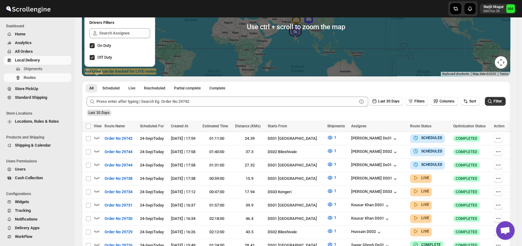
scroll to position [85, 0]
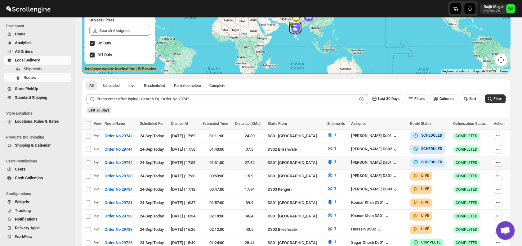
click at [502, 159] on icon "button" at bounding box center [498, 162] width 6 height 6
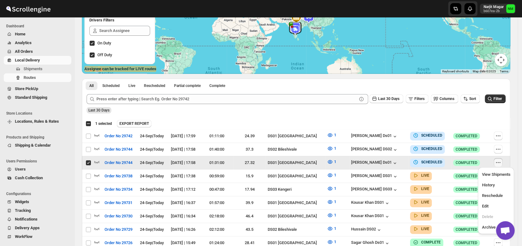
click at [502, 159] on icon "button" at bounding box center [498, 162] width 6 height 6
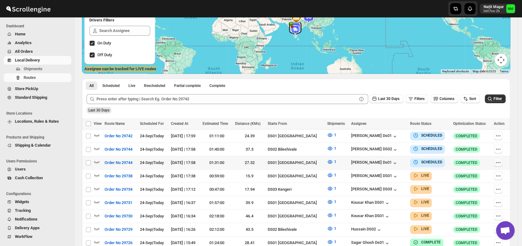
click at [499, 162] on icon "button" at bounding box center [498, 162] width 6 height 6
checkbox input "true"
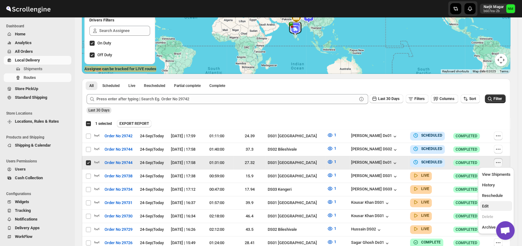
drag, startPoint x: 471, startPoint y: 187, endPoint x: 482, endPoint y: 204, distance: 20.9
click at [482, 204] on div "Skip to content Narjit Magar b607ea-2b NM Dashboard Home Analytics All Orders L…" at bounding box center [261, 212] width 522 height 595
click at [482, 204] on td "Success COMPLETED" at bounding box center [472, 202] width 41 height 13
checkbox input "true"
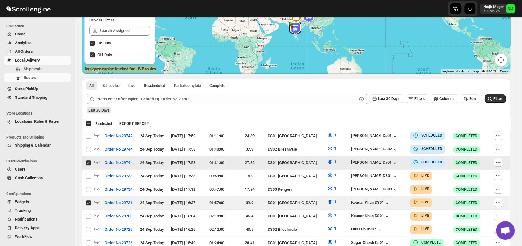
click at [502, 162] on icon "button" at bounding box center [498, 162] width 6 height 6
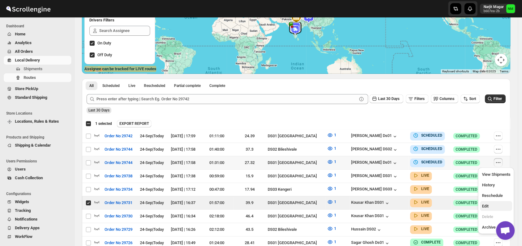
click at [493, 209] on button "Edit" at bounding box center [496, 206] width 32 height 10
checkbox input "true"
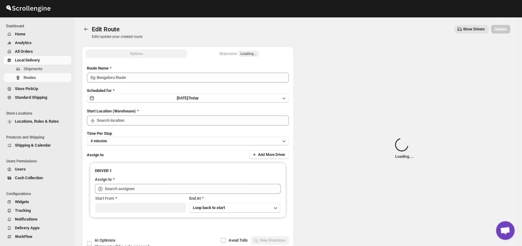
type input "Order No 29744"
type input "DS01 [GEOGRAPHIC_DATA]"
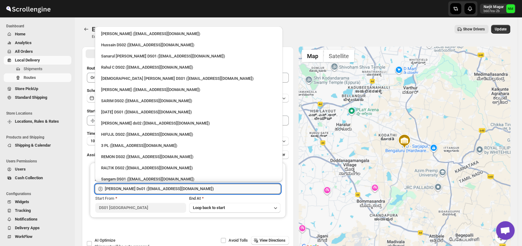
click at [245, 184] on input "[PERSON_NAME] Ds01 ([EMAIL_ADDRESS][DOMAIN_NAME])" at bounding box center [193, 189] width 176 height 10
click at [181, 145] on div "3 PL ([EMAIL_ADDRESS][DOMAIN_NAME])" at bounding box center [188, 145] width 175 height 6
type input "3 PL ([EMAIL_ADDRESS][DOMAIN_NAME])"
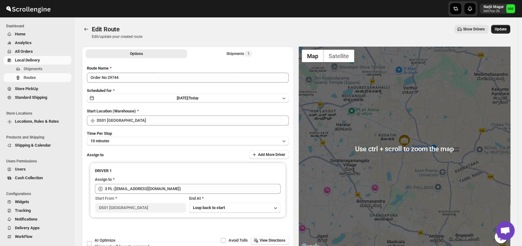
click at [507, 31] on span "Update" at bounding box center [501, 29] width 12 height 5
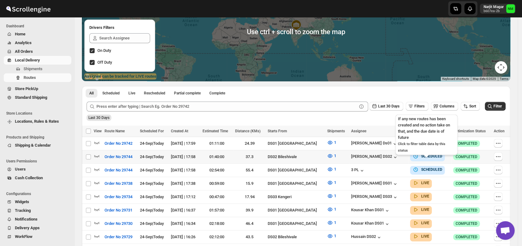
scroll to position [99, 0]
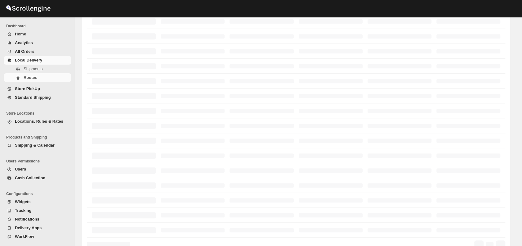
scroll to position [99, 0]
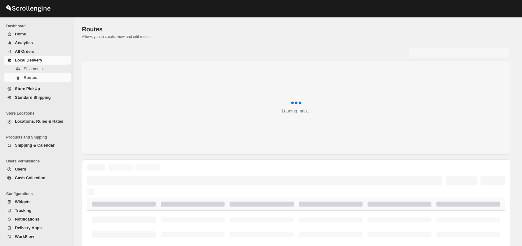
scroll to position [198, 0]
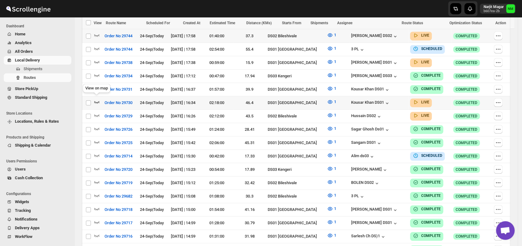
click at [97, 101] on icon "button" at bounding box center [96, 102] width 5 height 2
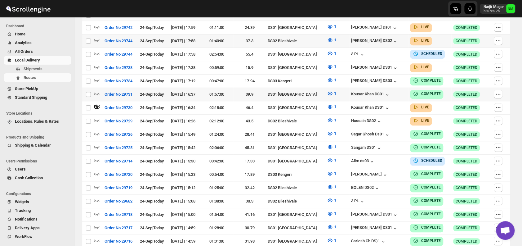
scroll to position [0, 0]
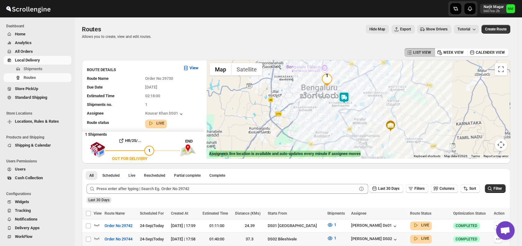
click at [350, 97] on img at bounding box center [344, 98] width 12 height 12
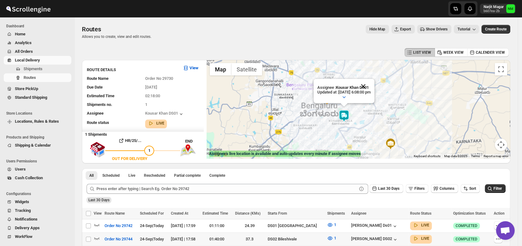
click at [371, 84] on button "Close" at bounding box center [363, 86] width 15 height 15
click at [45, 70] on span "Shipments" at bounding box center [47, 69] width 47 height 6
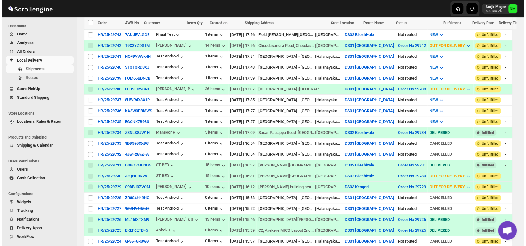
scroll to position [176, 0]
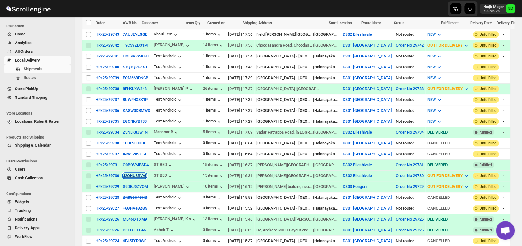
click at [128, 173] on button "J2QHU3RVVI" at bounding box center [135, 175] width 24 height 5
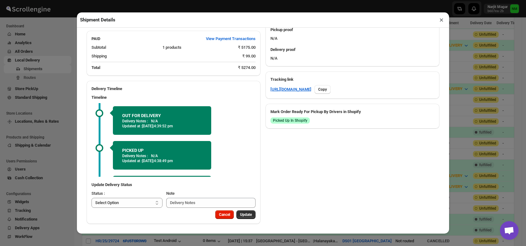
scroll to position [30, 0]
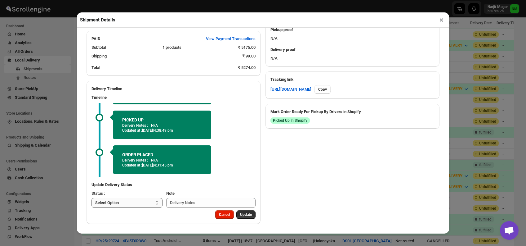
click at [144, 204] on select "Select Option PICKED UP OUT FOR DELIVERY RESCHEDULE DELIVERED CANCELLED" at bounding box center [127, 203] width 71 height 10
select select "DELIVERED"
click at [92, 198] on select "Select Option PICKED UP OUT FOR DELIVERY RESCHEDULE DELIVERED CANCELLED" at bounding box center [127, 203] width 71 height 10
click at [244, 213] on span "Update" at bounding box center [246, 214] width 12 height 5
select select
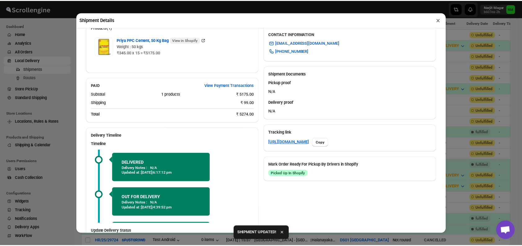
scroll to position [273, 0]
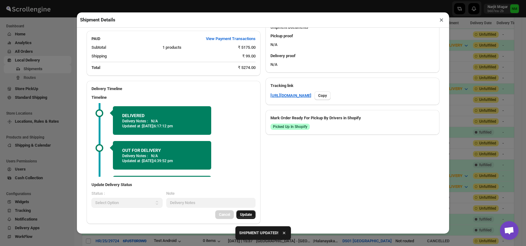
click at [440, 23] on button "×" at bounding box center [441, 20] width 9 height 9
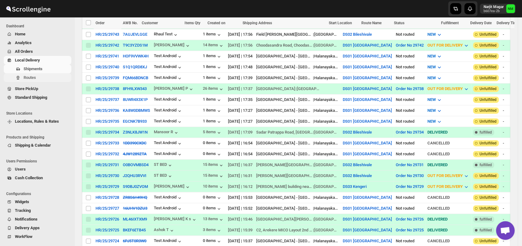
click at [48, 79] on span "Routes" at bounding box center [47, 77] width 47 height 6
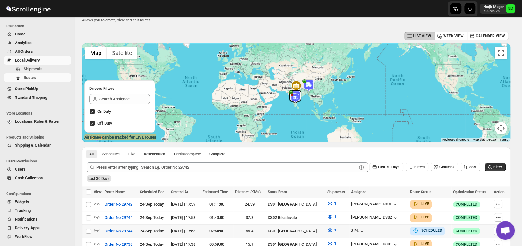
scroll to position [81, 0]
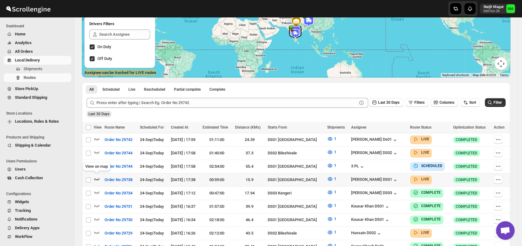
click at [97, 176] on icon "button" at bounding box center [97, 179] width 6 height 6
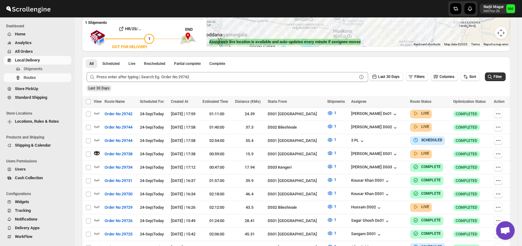
scroll to position [110, 0]
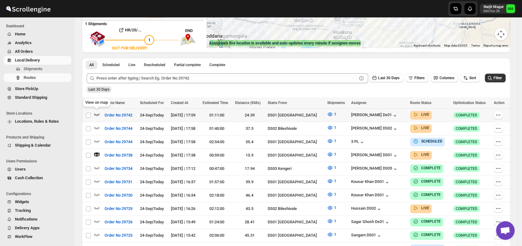
click at [98, 113] on icon "button" at bounding box center [97, 114] width 6 height 6
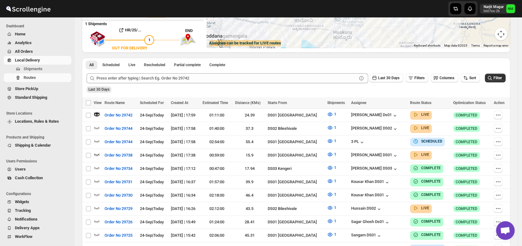
scroll to position [0, 0]
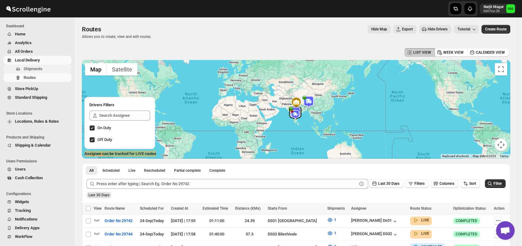
click at [35, 70] on span "Shipments" at bounding box center [33, 68] width 19 height 5
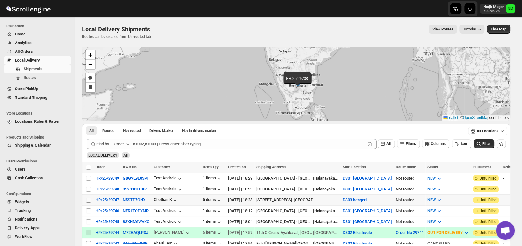
click at [89, 199] on input "Select shipment" at bounding box center [88, 199] width 5 height 5
checkbox input "true"
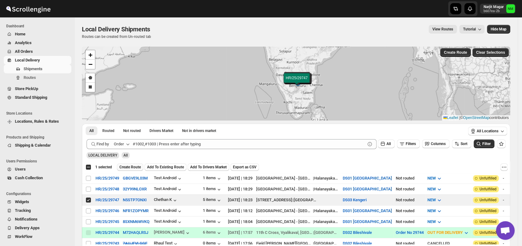
click at [127, 168] on span "Create Route" at bounding box center [129, 166] width 21 height 5
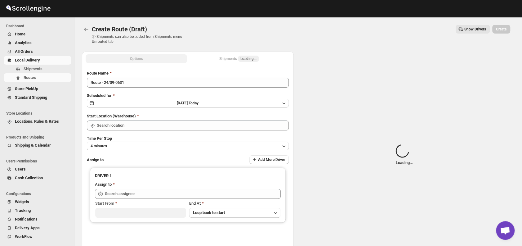
type input "DS03 Kengeri"
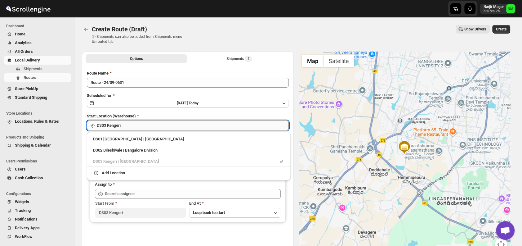
click at [158, 129] on input "DS03 Kengeri" at bounding box center [193, 125] width 192 height 10
click at [104, 138] on div "DS01 Sarjapur | Bengaluru" at bounding box center [188, 139] width 191 height 6
type input "DS01 [GEOGRAPHIC_DATA]"
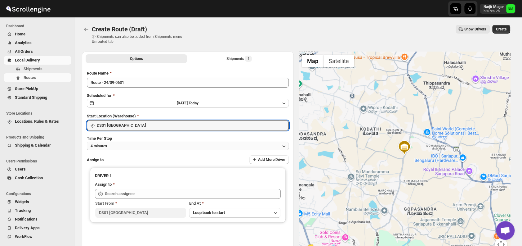
click at [133, 142] on button "4 minutes" at bounding box center [188, 146] width 202 height 9
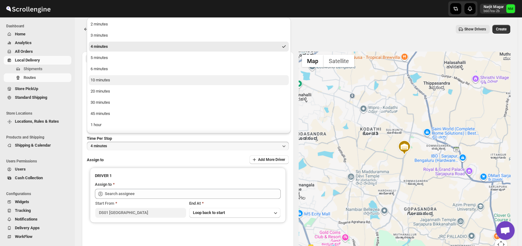
click at [117, 80] on button "10 minutes" at bounding box center [189, 80] width 200 height 10
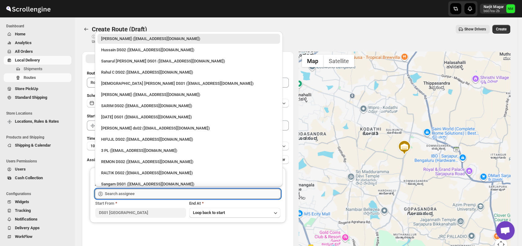
click at [143, 194] on input "text" at bounding box center [193, 194] width 176 height 10
click at [128, 149] on div "3 PL (hello@home-run.co)" at bounding box center [188, 150] width 175 height 6
type input "3 PL (hello@home-run.co)"
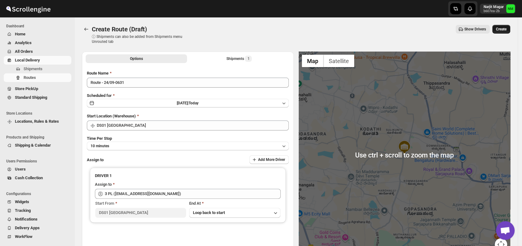
click at [504, 29] on span "Create" at bounding box center [501, 29] width 11 height 5
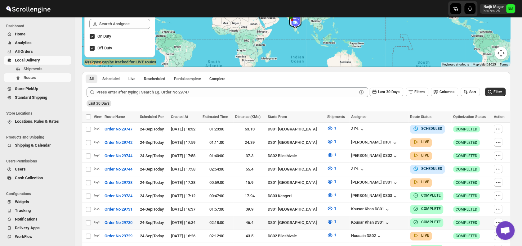
scroll to position [92, 0]
click at [98, 179] on icon "button" at bounding box center [97, 181] width 6 height 6
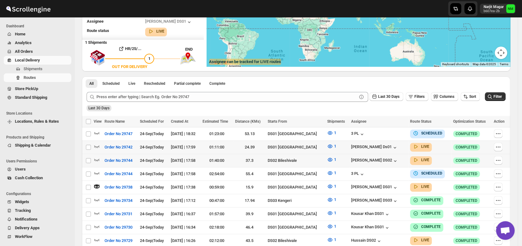
scroll to position [0, 0]
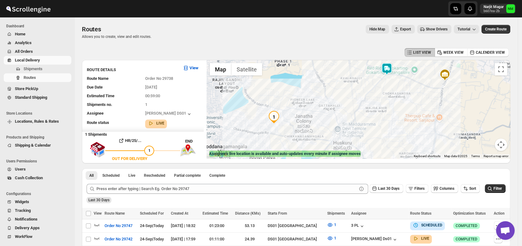
click at [386, 66] on img at bounding box center [387, 69] width 12 height 12
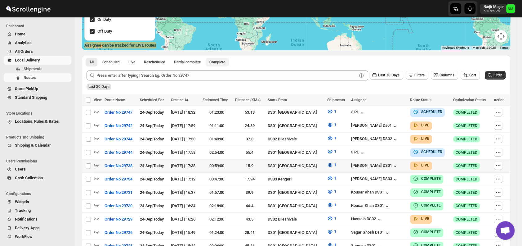
scroll to position [109, 0]
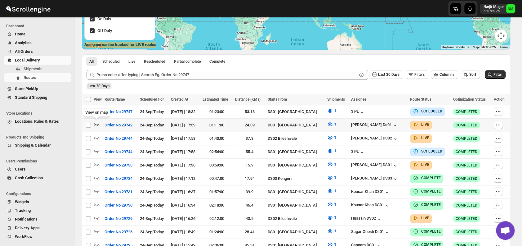
click at [98, 124] on icon "button" at bounding box center [96, 124] width 5 height 2
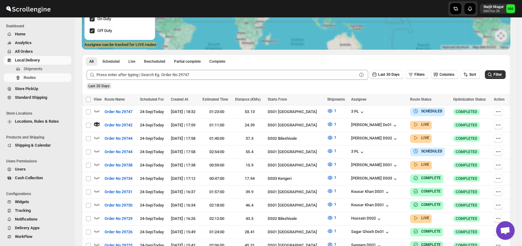
scroll to position [0, 0]
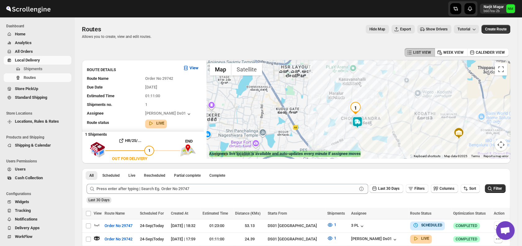
click at [360, 128] on img at bounding box center [357, 122] width 12 height 12
click at [383, 92] on button "Close" at bounding box center [379, 92] width 15 height 15
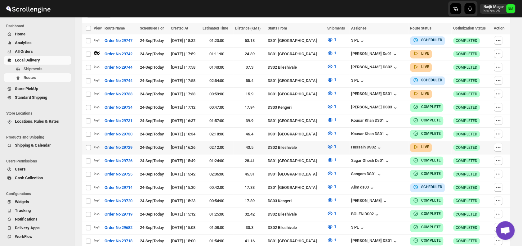
scroll to position [186, 0]
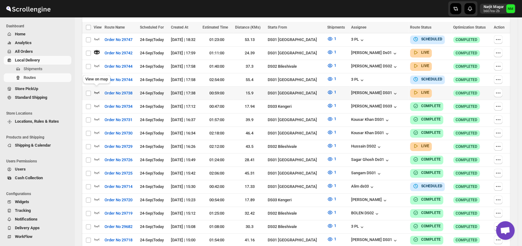
click at [95, 92] on icon "button" at bounding box center [97, 92] width 6 height 6
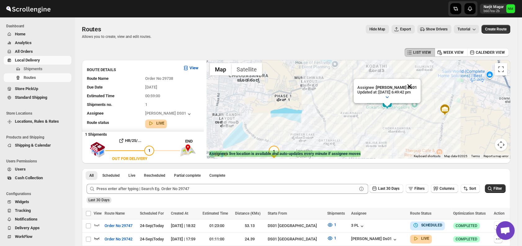
click at [417, 86] on button "Close" at bounding box center [409, 86] width 15 height 15
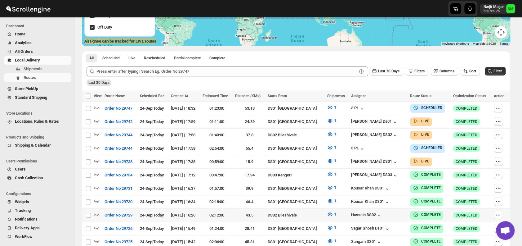
scroll to position [116, 0]
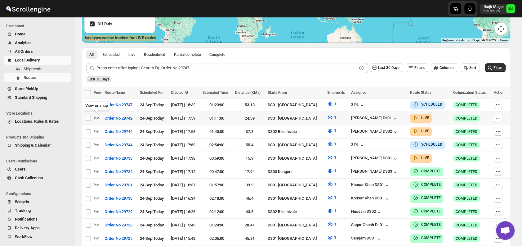
click at [97, 118] on icon "button" at bounding box center [96, 117] width 5 height 2
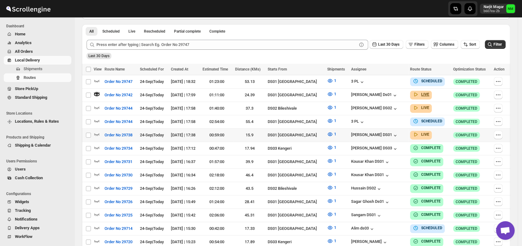
scroll to position [145, 0]
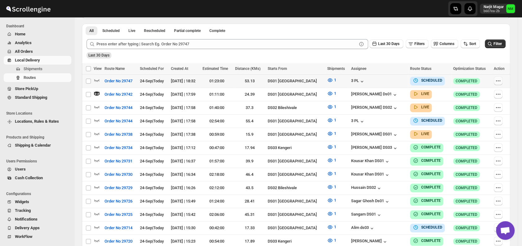
click at [503, 80] on button "button" at bounding box center [498, 80] width 9 height 9
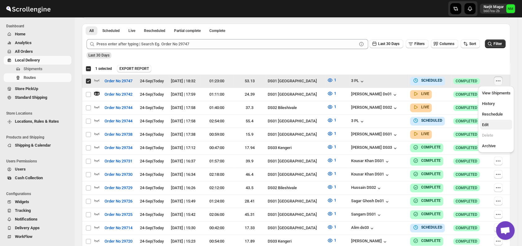
click at [486, 126] on span "Edit" at bounding box center [485, 124] width 7 height 5
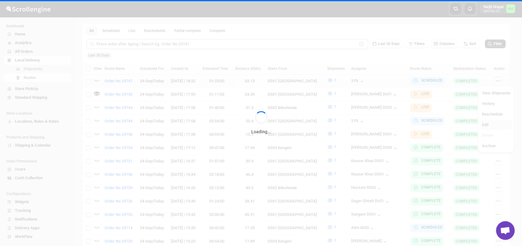
checkbox input "false"
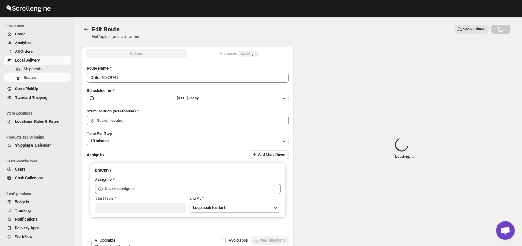
type input "Order No 29747"
type input "DS01 [GEOGRAPHIC_DATA]"
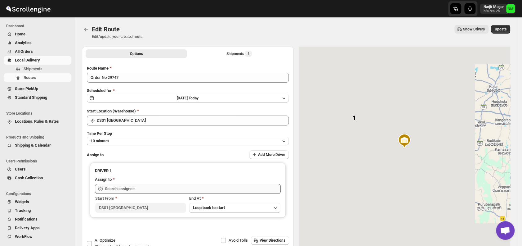
type input "3 PL (hello@home-run.co)"
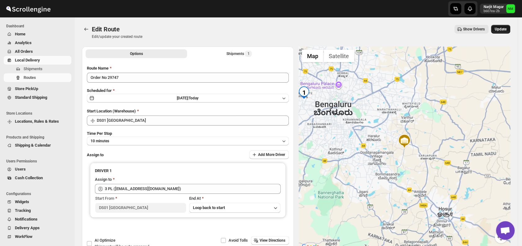
click at [503, 27] on span "Update" at bounding box center [501, 29] width 12 height 5
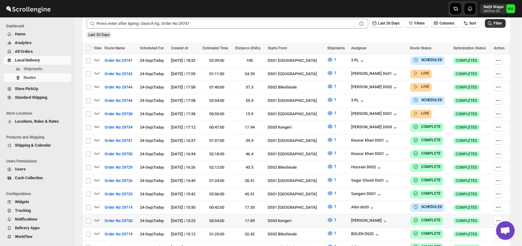
scroll to position [160, 0]
click at [34, 71] on span "Shipments" at bounding box center [33, 68] width 19 height 5
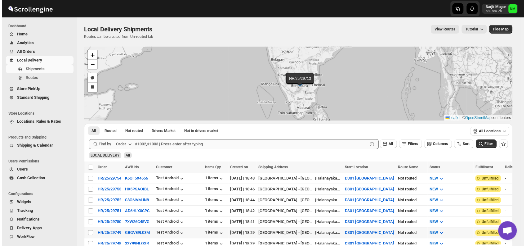
scroll to position [83, 0]
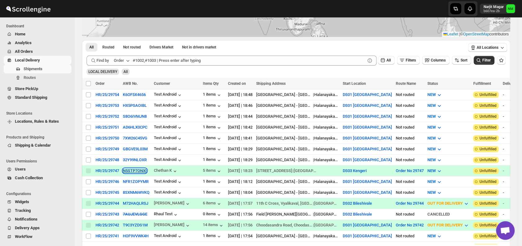
click at [124, 168] on button "N5STP7ONXI" at bounding box center [135, 170] width 24 height 5
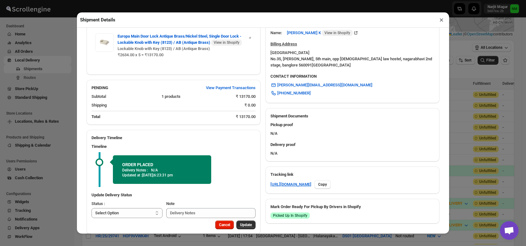
scroll to position [201, 0]
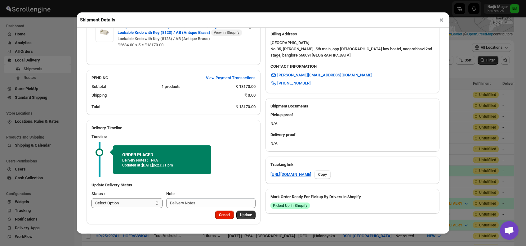
click at [132, 200] on select "Select Option PICKED UP OUT FOR DELIVERY RESCHEDULE DELIVERED CANCELLED" at bounding box center [127, 203] width 71 height 10
select select "PICKED_UP"
click at [92, 198] on select "Select Option PICKED UP OUT FOR DELIVERY RESCHEDULE DELIVERED CANCELLED" at bounding box center [127, 203] width 71 height 10
click at [230, 215] on span "Pick Products" at bounding box center [240, 214] width 23 height 5
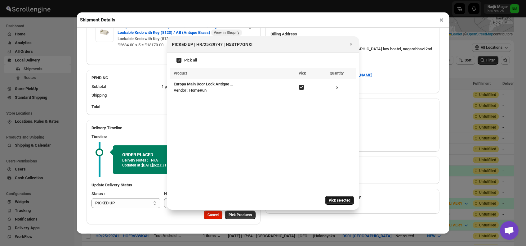
click at [333, 201] on span "Pick selected" at bounding box center [340, 200] width 22 height 5
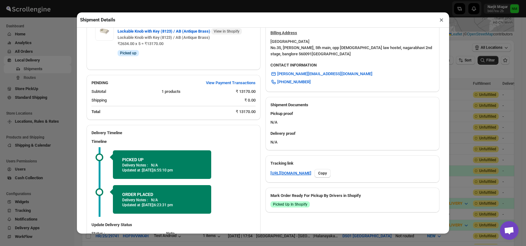
scroll to position [242, 0]
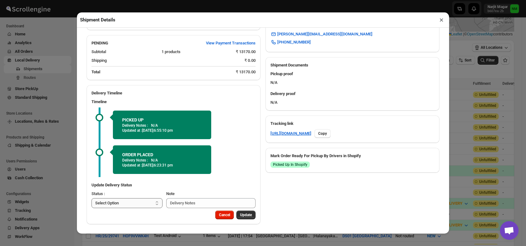
click at [143, 201] on select "Select Option PICKED UP OUT FOR DELIVERY RESCHEDULE DELIVERED CANCELLED" at bounding box center [127, 203] width 71 height 10
select select "OUT_FOR_DELIVERY"
click at [92, 198] on select "Select Option PICKED UP OUT FOR DELIVERY RESCHEDULE DELIVERED CANCELLED" at bounding box center [127, 203] width 71 height 10
click at [244, 211] on button "Update" at bounding box center [246, 214] width 19 height 9
select select
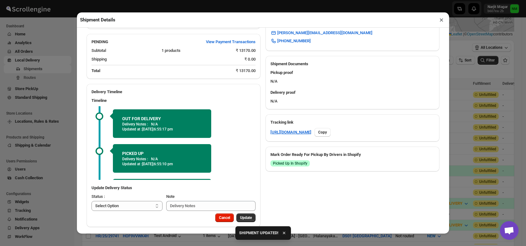
click at [442, 20] on button "×" at bounding box center [441, 20] width 9 height 9
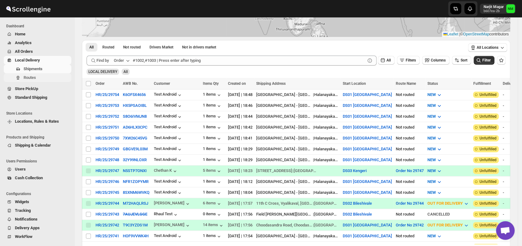
click at [33, 78] on span "Routes" at bounding box center [30, 77] width 12 height 5
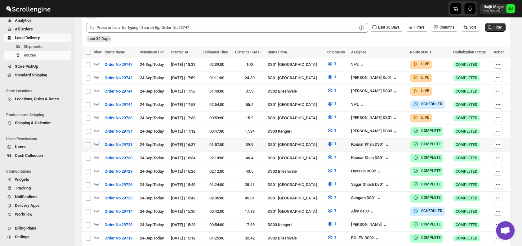
scroll to position [156, 0]
click at [97, 116] on icon "button" at bounding box center [96, 117] width 5 height 2
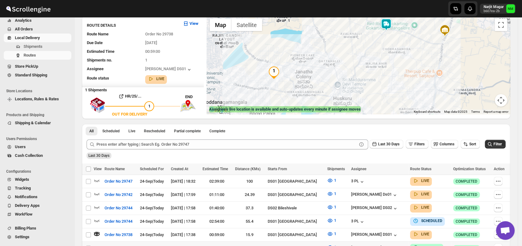
scroll to position [0, 0]
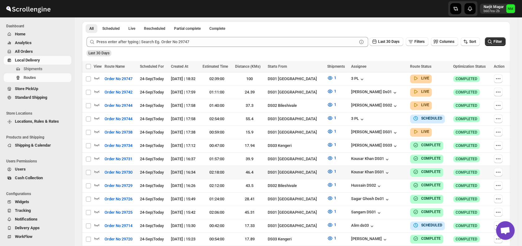
scroll to position [142, 0]
click at [99, 130] on icon "button" at bounding box center [96, 131] width 5 height 2
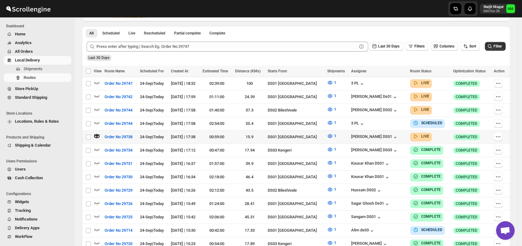
scroll to position [0, 0]
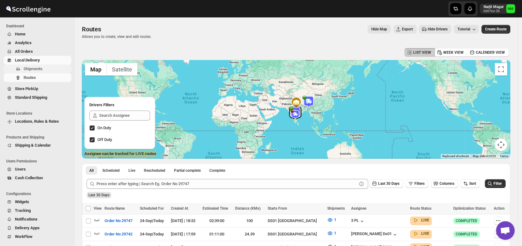
click at [41, 70] on span "Shipments" at bounding box center [33, 68] width 19 height 5
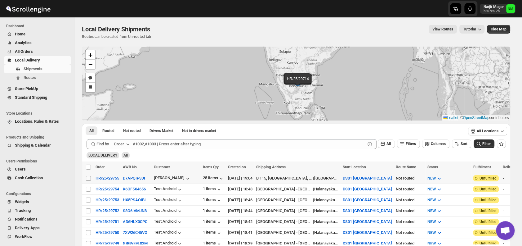
click at [87, 178] on input "Select shipment" at bounding box center [88, 178] width 5 height 5
checkbox input "true"
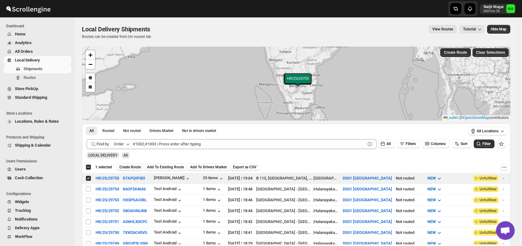
click at [124, 165] on span "Create Route" at bounding box center [129, 166] width 21 height 5
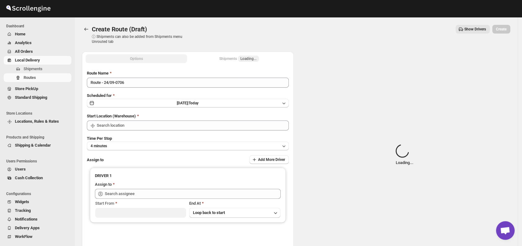
type input "DS01 [GEOGRAPHIC_DATA]"
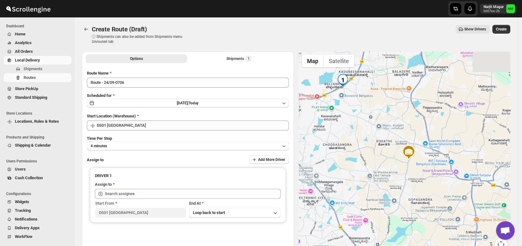
click at [138, 150] on button "4 minutes" at bounding box center [188, 146] width 202 height 9
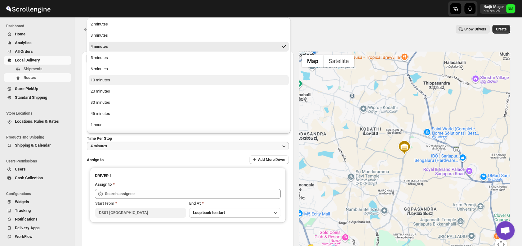
click at [112, 81] on button "10 minutes" at bounding box center [189, 80] width 200 height 10
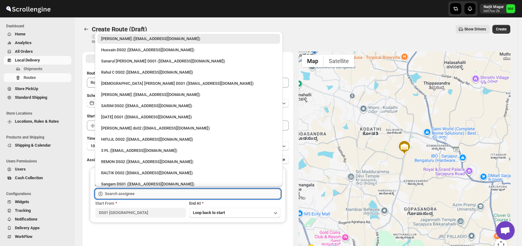
click at [137, 193] on input "text" at bounding box center [193, 194] width 176 height 10
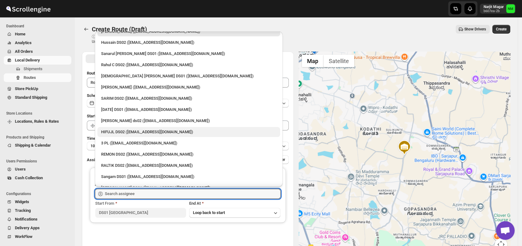
scroll to position [10, 0]
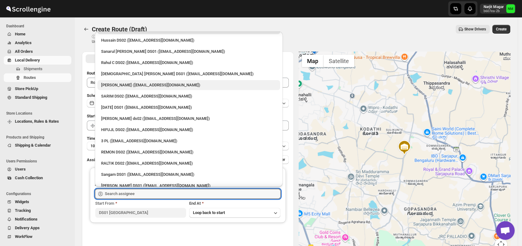
click at [115, 84] on div "Vikas Rathod (lolegiy458@nalwan.com)" at bounding box center [188, 85] width 175 height 6
type input "Vikas Rathod (lolegiy458@nalwan.com)"
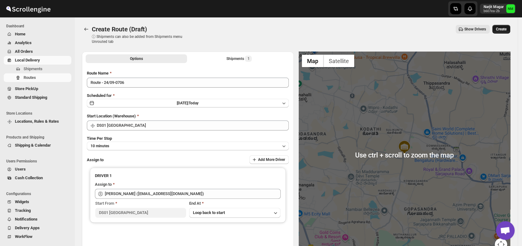
click at [502, 29] on span "Create" at bounding box center [501, 29] width 11 height 5
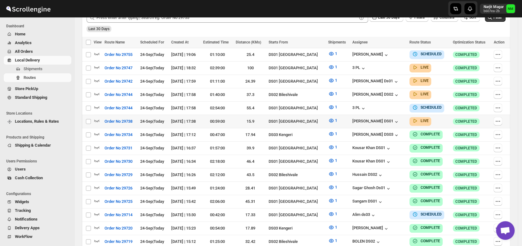
scroll to position [166, 0]
click at [99, 117] on icon "button" at bounding box center [97, 120] width 6 height 6
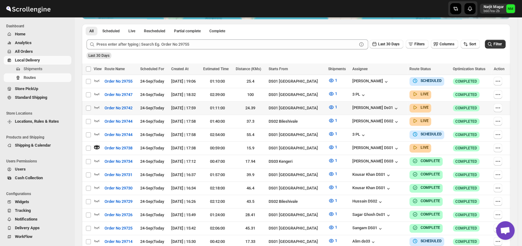
scroll to position [0, 0]
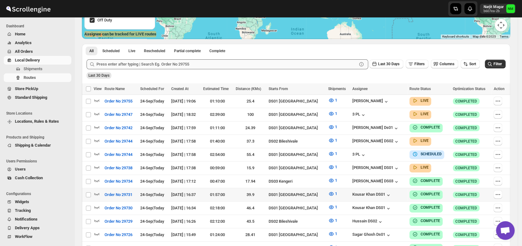
scroll to position [120, 0]
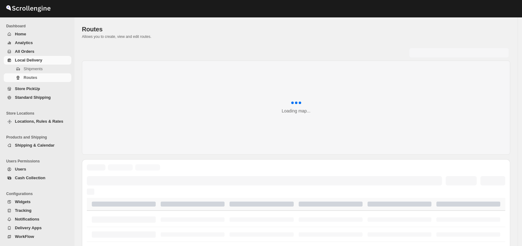
scroll to position [120, 0]
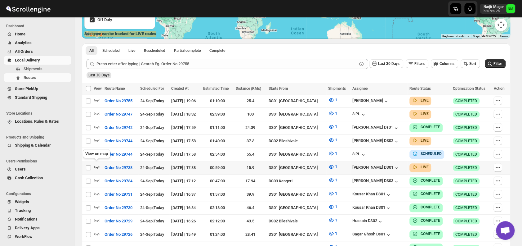
click at [97, 166] on icon "button" at bounding box center [96, 167] width 5 height 2
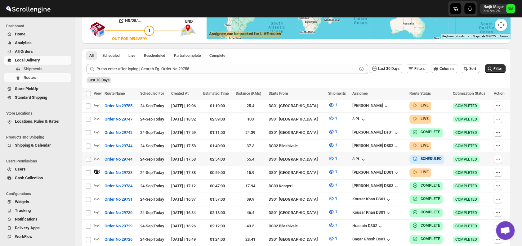
scroll to position [0, 0]
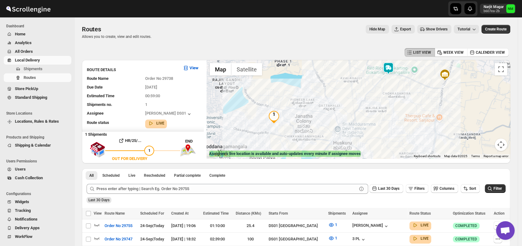
click at [389, 71] on img at bounding box center [388, 68] width 12 height 12
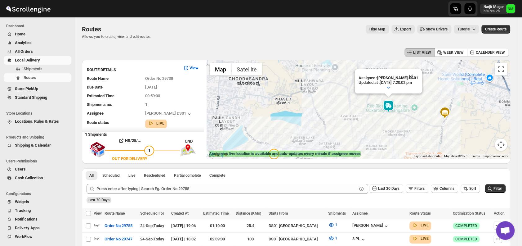
click at [389, 71] on div "Assignee : Faijal Khan DS01 Updated at : 24/9/2025, 7:20:02 pm Duty mode Enable…" at bounding box center [359, 109] width 304 height 98
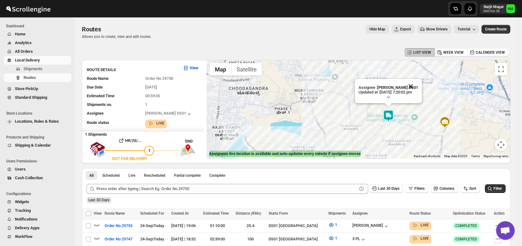
click at [418, 87] on button "Close" at bounding box center [410, 86] width 15 height 15
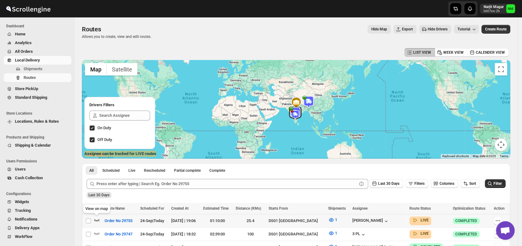
click at [99, 220] on icon "button" at bounding box center [96, 220] width 5 height 2
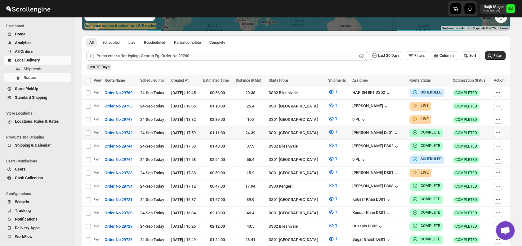
scroll to position [130, 0]
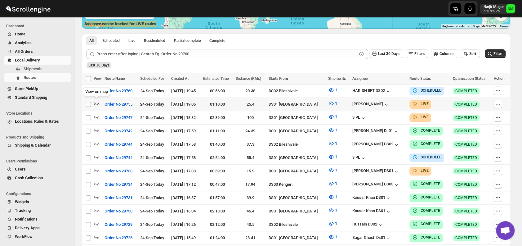
click at [99, 103] on icon "button" at bounding box center [96, 103] width 5 height 2
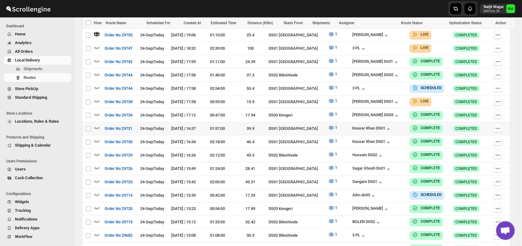
scroll to position [208, 0]
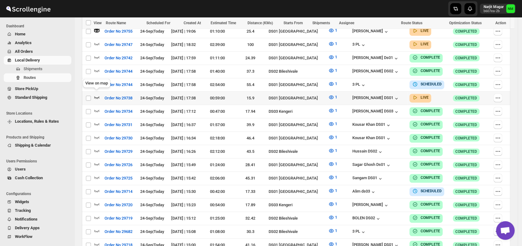
click at [99, 95] on icon "button" at bounding box center [97, 97] width 6 height 6
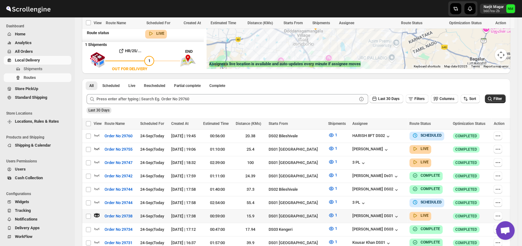
scroll to position [0, 0]
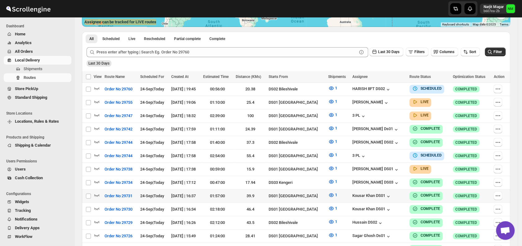
scroll to position [132, 0]
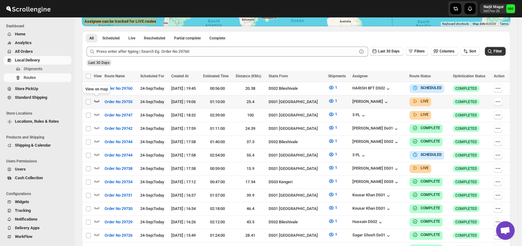
click at [99, 101] on icon "button" at bounding box center [97, 101] width 6 height 6
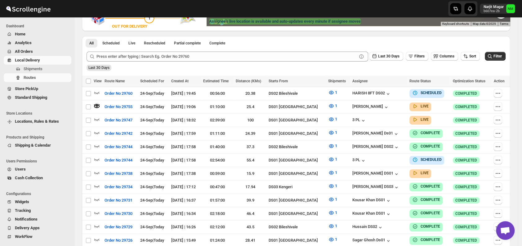
scroll to position [0, 0]
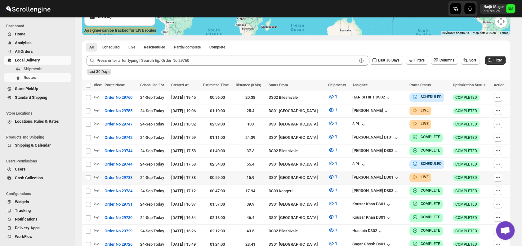
scroll to position [124, 0]
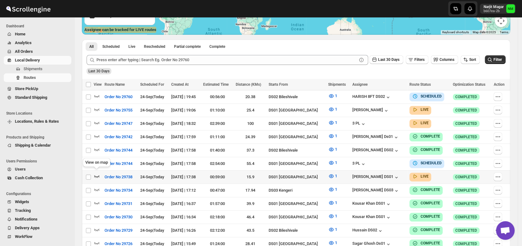
click at [96, 173] on icon "button" at bounding box center [97, 176] width 6 height 6
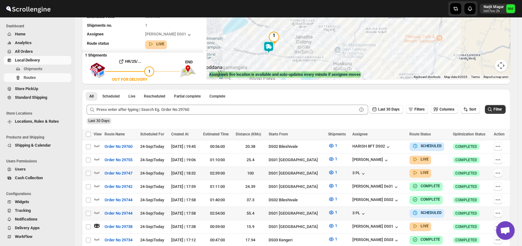
scroll to position [79, 0]
click at [98, 158] on icon "button" at bounding box center [96, 159] width 5 height 2
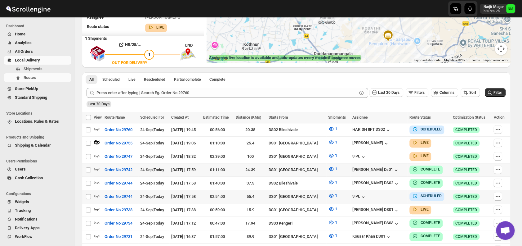
scroll to position [97, 0]
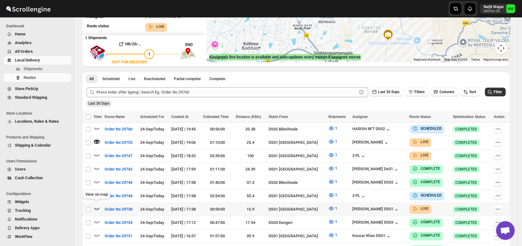
click at [97, 205] on icon "button" at bounding box center [97, 208] width 6 height 6
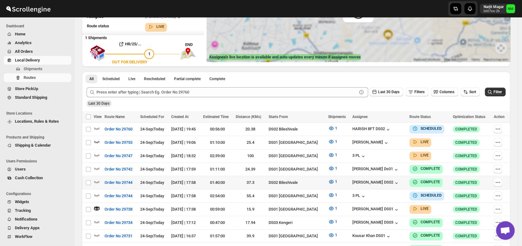
scroll to position [0, 0]
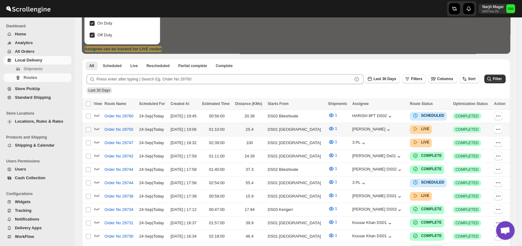
scroll to position [106, 0]
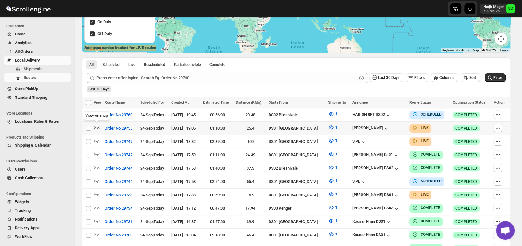
click at [97, 125] on icon "button" at bounding box center [97, 127] width 6 height 6
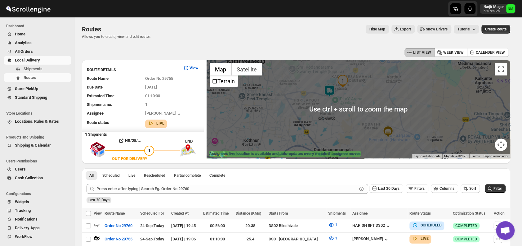
scroll to position [119, 0]
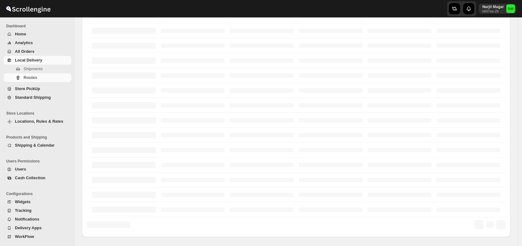
scroll to position [119, 0]
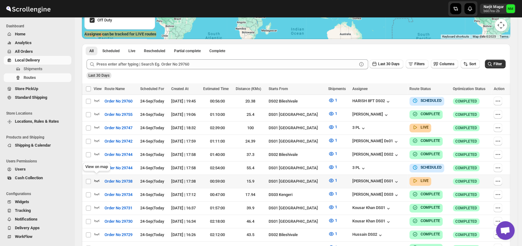
click at [99, 179] on icon "button" at bounding box center [96, 180] width 5 height 2
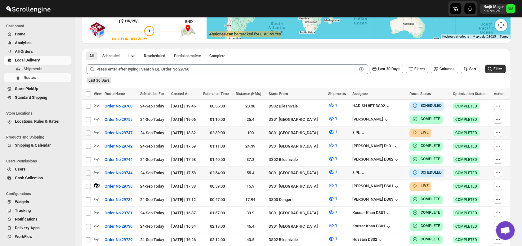
scroll to position [0, 0]
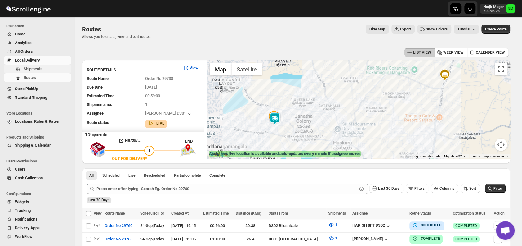
click at [40, 69] on span "Shipments" at bounding box center [33, 68] width 19 height 5
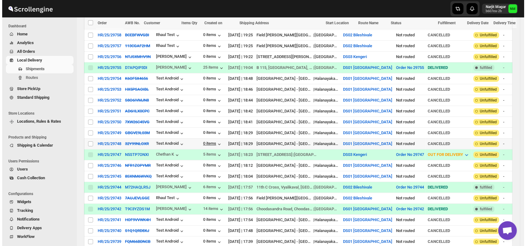
scroll to position [203, 0]
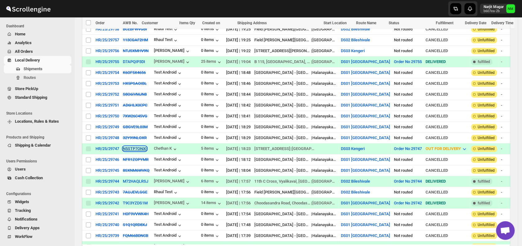
click at [128, 146] on button "N5STP7ONXI" at bounding box center [135, 148] width 24 height 5
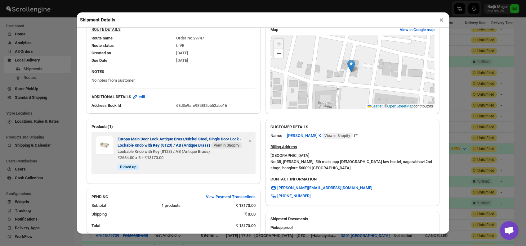
scroll to position [246, 0]
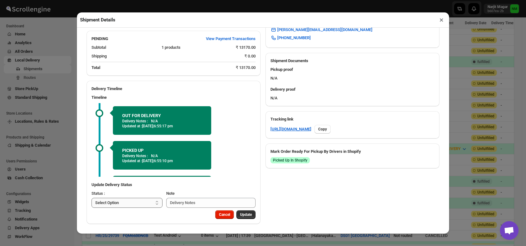
click at [132, 200] on select "Select Option PICKED UP OUT FOR DELIVERY RESCHEDULE DELIVERED CANCELLED" at bounding box center [127, 203] width 71 height 10
select select "DELIVERED"
click at [92, 198] on select "Select Option PICKED UP OUT FOR DELIVERY RESCHEDULE DELIVERED CANCELLED" at bounding box center [127, 203] width 71 height 10
click at [246, 214] on span "Update" at bounding box center [246, 214] width 12 height 5
select select
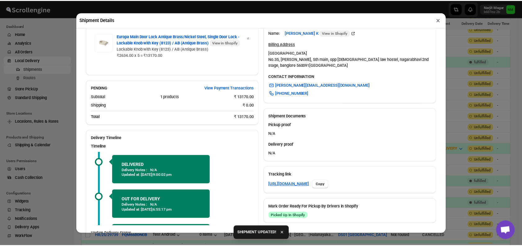
scroll to position [240, 0]
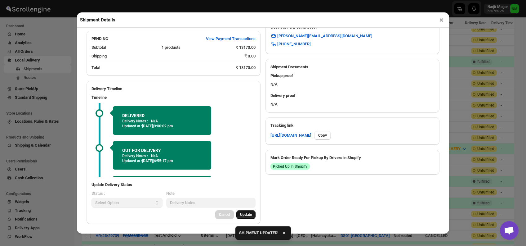
click at [441, 22] on button "×" at bounding box center [441, 20] width 9 height 9
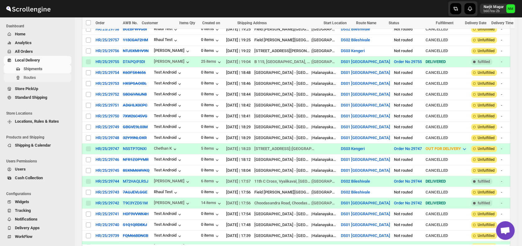
click at [37, 79] on span "Routes" at bounding box center [47, 77] width 47 height 6
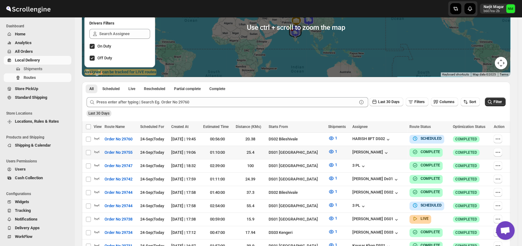
scroll to position [137, 0]
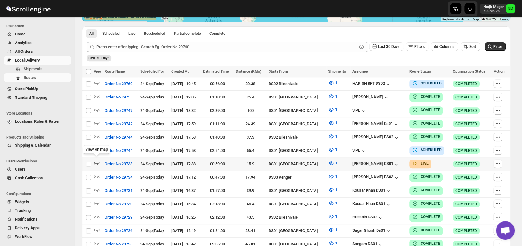
click at [97, 162] on icon "button" at bounding box center [96, 163] width 5 height 2
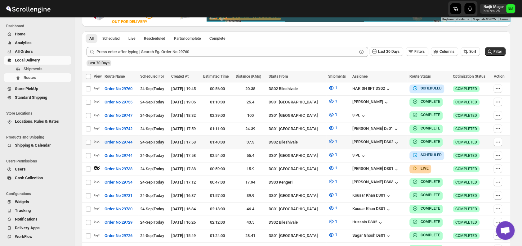
scroll to position [0, 0]
